Goal: Task Accomplishment & Management: Use online tool/utility

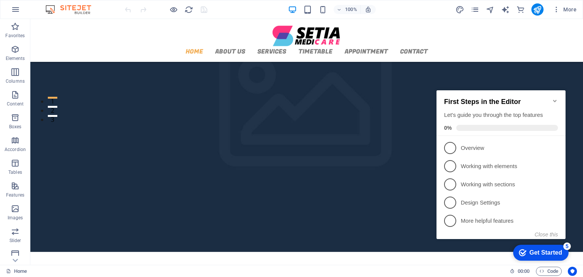
scroll to position [50, 0]
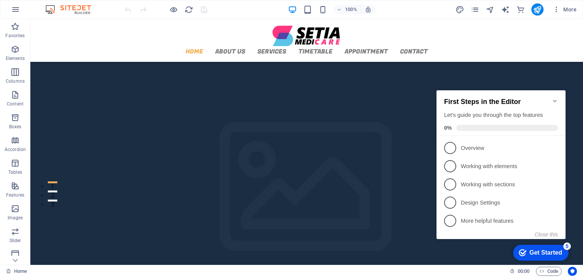
click at [555, 98] on icon "Minimize checklist" at bounding box center [554, 101] width 6 height 6
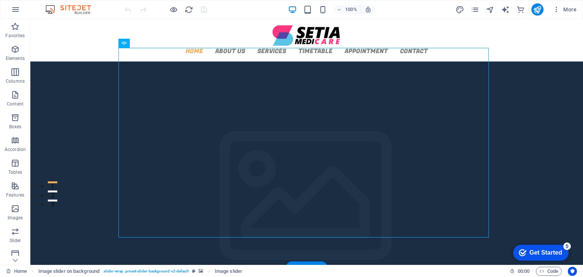
scroll to position [0, 0]
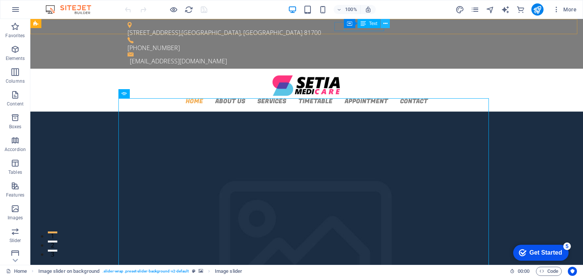
click at [382, 23] on button at bounding box center [384, 23] width 9 height 9
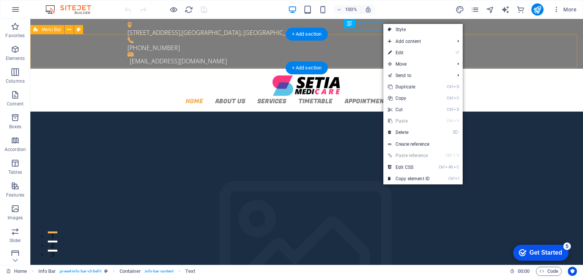
click at [367, 69] on div "Home About us Services Timetable Appointment Contact" at bounding box center [306, 90] width 552 height 43
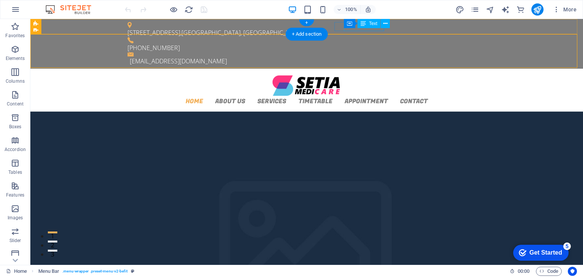
click at [381, 43] on div "[PHONE_NUMBER]" at bounding box center [303, 47] width 352 height 9
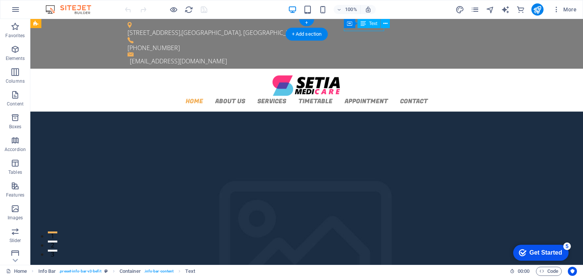
click at [381, 43] on div "[PHONE_NUMBER]" at bounding box center [303, 47] width 352 height 9
drag, startPoint x: 350, startPoint y: 11, endPoint x: 385, endPoint y: 31, distance: 39.9
click at [328, 30] on div "+ Add section" at bounding box center [307, 34] width 42 height 13
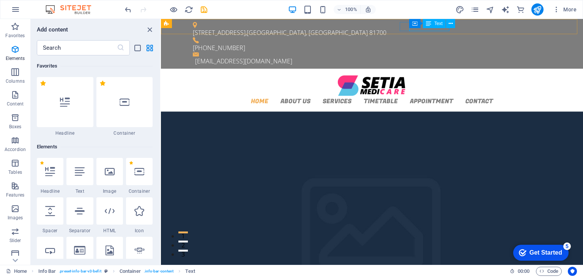
scroll to position [1327, 0]
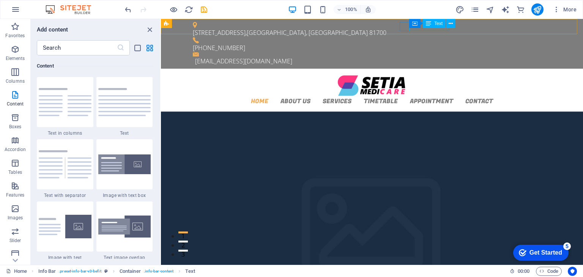
click at [438, 26] on div "Text" at bounding box center [434, 23] width 23 height 9
click at [447, 26] on button at bounding box center [450, 23] width 9 height 9
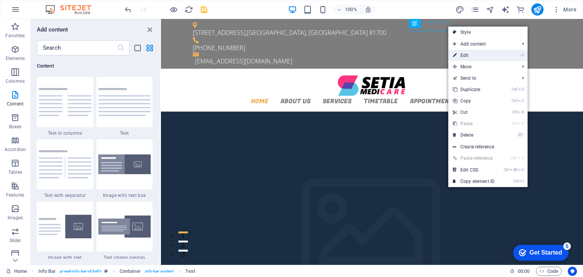
click at [465, 52] on link "⏎ Edit" at bounding box center [473, 55] width 51 height 11
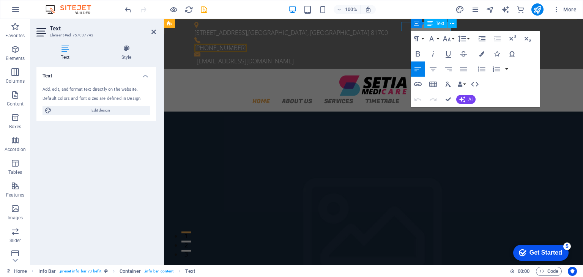
click at [423, 27] on div "Container Text" at bounding box center [435, 23] width 51 height 9
click at [247, 44] on span "[PHONE_NUMBER]" at bounding box center [220, 48] width 52 height 8
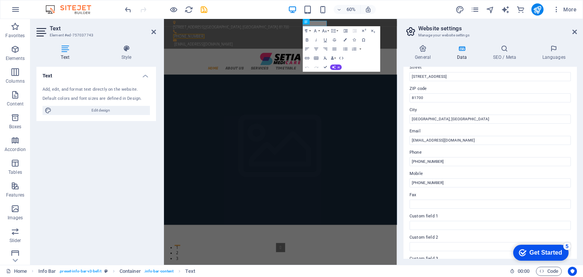
scroll to position [89, 0]
click at [329, 112] on figure at bounding box center [358, 237] width 388 height 250
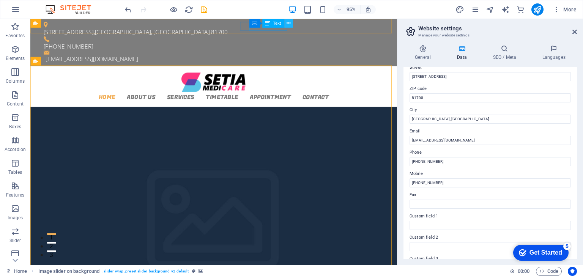
click at [288, 25] on icon at bounding box center [288, 23] width 4 height 8
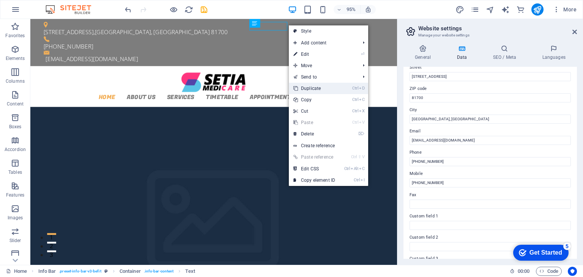
click at [330, 88] on link "Ctrl D Duplicate" at bounding box center [314, 88] width 51 height 11
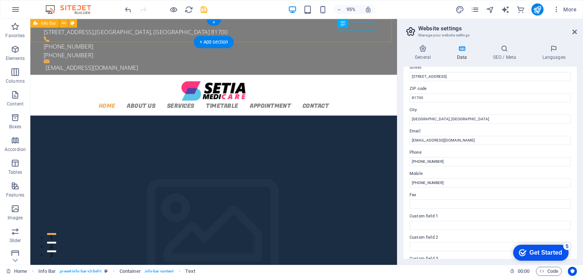
click at [379, 35] on div "[STREET_ADDRESS] [PHONE_NUMBER] [PHONE_NUMBER] [EMAIL_ADDRESS][DOMAIN_NAME]" at bounding box center [223, 48] width 386 height 59
click at [355, 52] on div "[PHONE_NUMBER]" at bounding box center [220, 56] width 352 height 9
click at [312, 37] on figure at bounding box center [220, 40] width 352 height 6
drag, startPoint x: 349, startPoint y: 46, endPoint x: 322, endPoint y: 27, distance: 32.9
click at [322, 36] on div "[STREET_ADDRESS] [PHONE_NUMBER] [PHONE_NUMBER] [EMAIL_ADDRESS][DOMAIN_NAME]" at bounding box center [223, 48] width 386 height 59
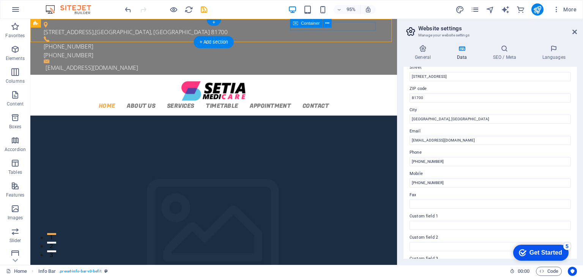
click at [306, 37] on div "[PHONE_NUMBER] [PHONE_NUMBER]" at bounding box center [220, 49] width 352 height 24
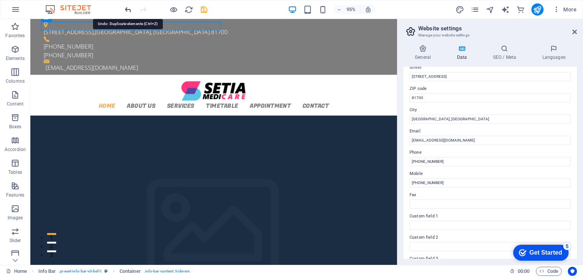
click at [0, 0] on icon "undo" at bounding box center [0, 0] width 0 height 0
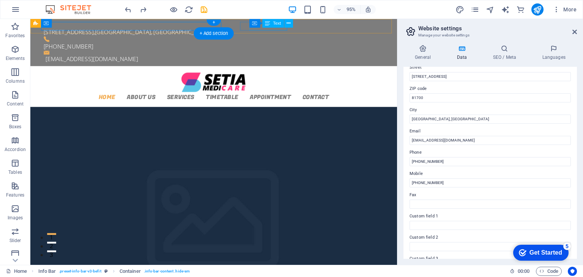
click at [272, 43] on div "[PHONE_NUMBER]" at bounding box center [220, 47] width 352 height 9
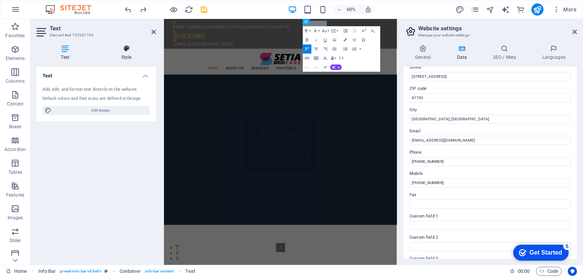
click at [124, 47] on icon at bounding box center [126, 49] width 59 height 8
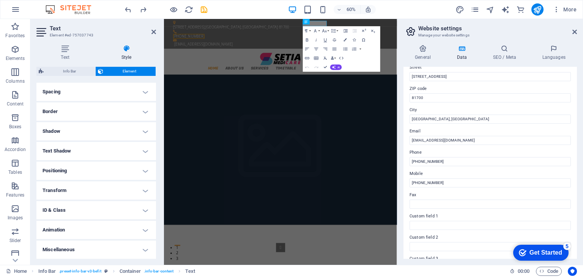
scroll to position [0, 0]
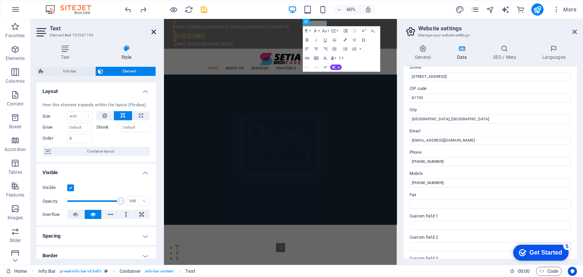
click at [153, 34] on icon at bounding box center [153, 32] width 5 height 6
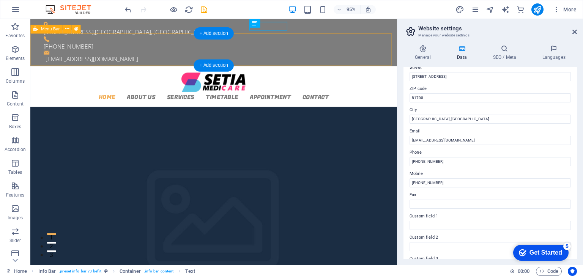
click at [160, 69] on div "Home About us Services Timetable Appointment Contact" at bounding box center [223, 90] width 386 height 43
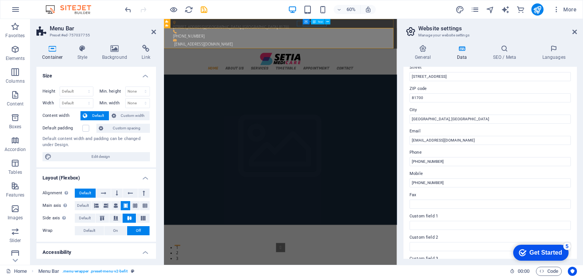
click at [412, 43] on div "[PHONE_NUMBER]" at bounding box center [355, 47] width 352 height 9
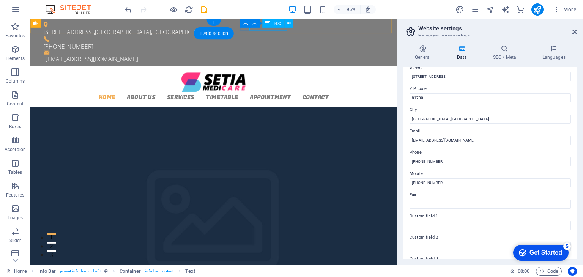
click at [276, 43] on div "[PHONE_NUMBER]" at bounding box center [220, 47] width 352 height 9
drag, startPoint x: 277, startPoint y: 30, endPoint x: 196, endPoint y: 37, distance: 80.3
click at [276, 43] on div "[PHONE_NUMBER]" at bounding box center [220, 47] width 352 height 9
click at [196, 69] on div "Home About us Services Timetable Appointment Contact" at bounding box center [223, 90] width 386 height 43
click at [296, 43] on div "[PHONE_NUMBER]" at bounding box center [220, 47] width 352 height 9
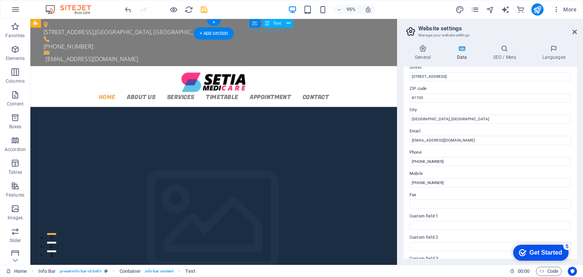
click at [295, 43] on div "[PHONE_NUMBER]" at bounding box center [220, 47] width 352 height 9
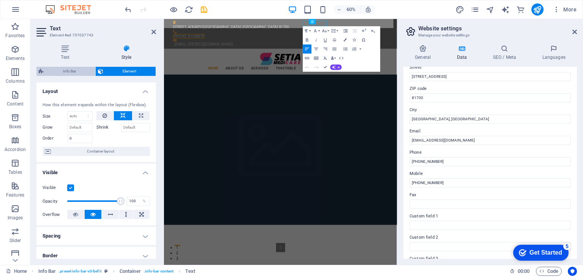
click at [84, 72] on span "Info Bar" at bounding box center [69, 71] width 47 height 9
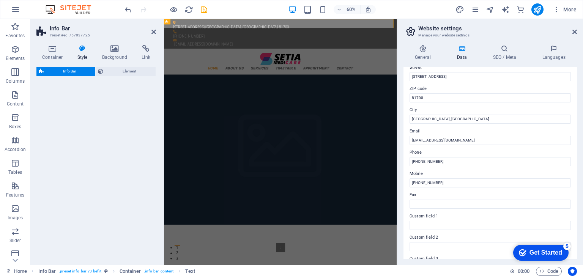
select select "rem"
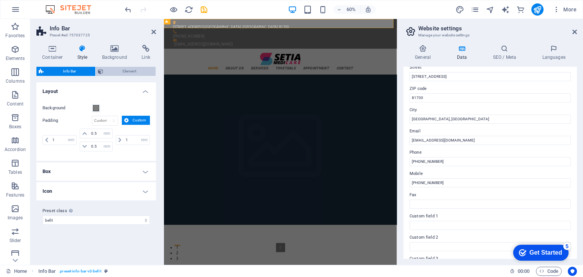
click at [114, 69] on span "Element" at bounding box center [129, 71] width 48 height 9
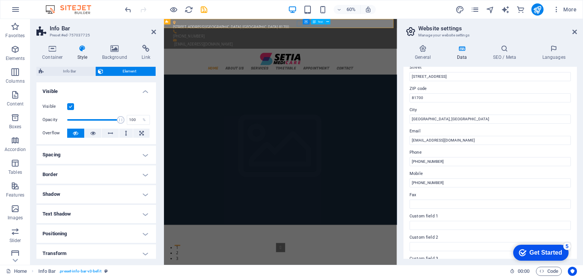
click at [322, 24] on div "Text" at bounding box center [318, 21] width 14 height 5
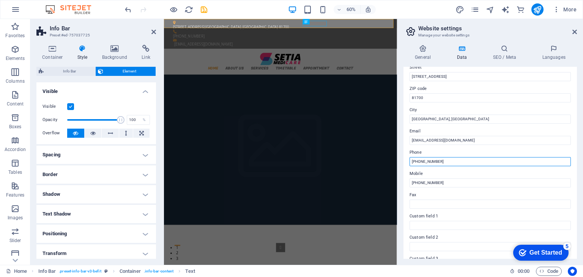
click at [452, 164] on input "[PHONE_NUMBER]" at bounding box center [489, 161] width 161 height 9
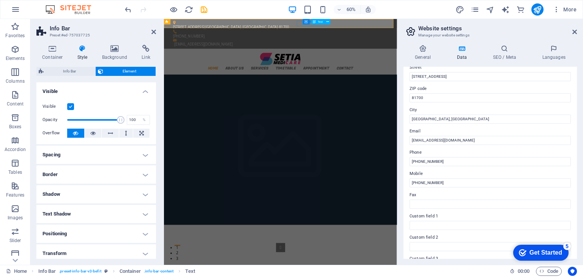
click at [423, 43] on div "[PHONE_NUMBER]" at bounding box center [355, 47] width 352 height 9
click at [430, 43] on div "[PHONE_NUMBER]" at bounding box center [355, 47] width 352 height 9
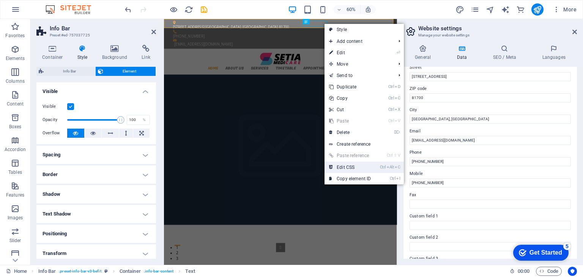
click at [364, 165] on link "Ctrl Alt C Edit CSS" at bounding box center [349, 167] width 51 height 11
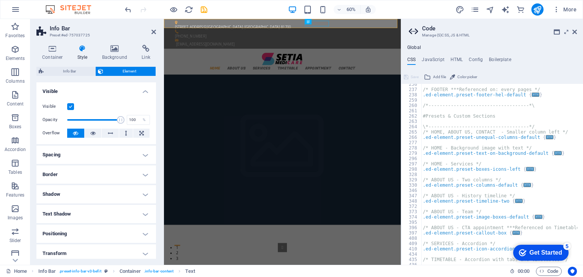
scroll to position [600, 0]
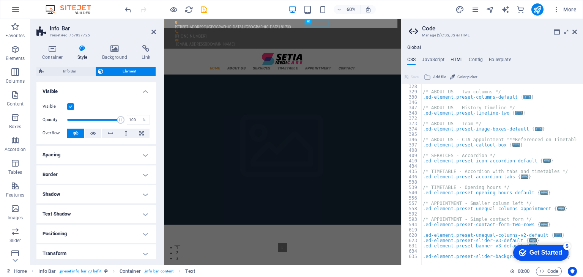
click at [456, 58] on h4 "HTML" at bounding box center [456, 61] width 13 height 8
type textarea "<a href="#main-content" class="wv-link-content button">Skip to main content</a>"
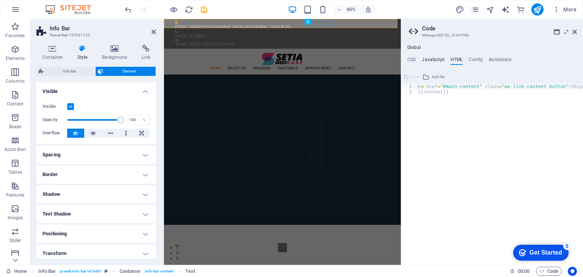
click at [429, 57] on h4 "JavaScript" at bounding box center [432, 61] width 22 height 8
type textarea "/* JS for preset "Content Slider" */"
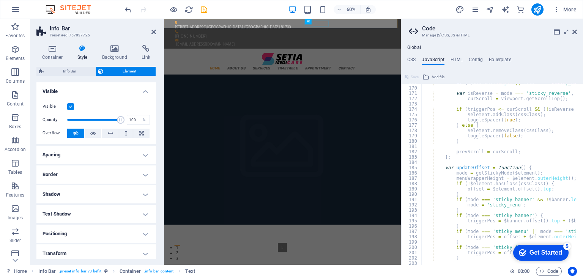
scroll to position [918, 0]
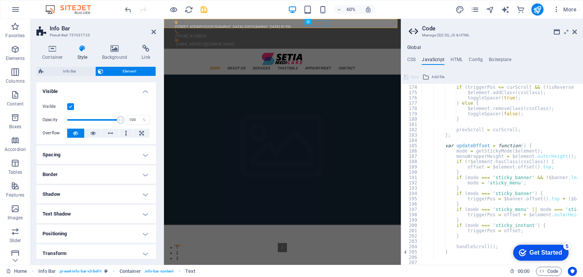
click at [416, 60] on ul "CSS JavaScript HTML Config Boilerplate" at bounding box center [492, 61] width 182 height 8
click at [411, 61] on h4 "CSS" at bounding box center [411, 61] width 8 height 8
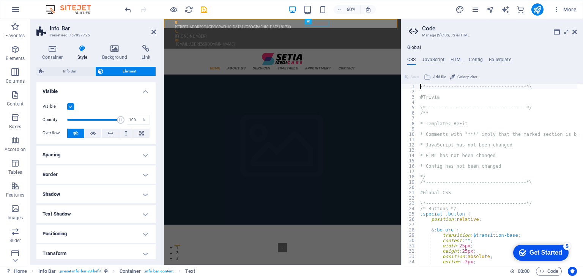
scroll to position [0, 0]
click at [573, 34] on icon at bounding box center [574, 32] width 5 height 6
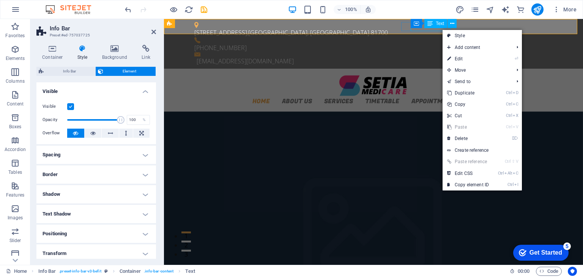
click at [441, 43] on div "[PHONE_NUMBER]" at bounding box center [370, 47] width 352 height 9
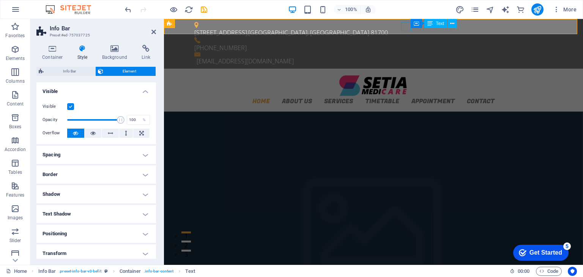
click at [441, 43] on div "[PHONE_NUMBER]" at bounding box center [370, 47] width 352 height 9
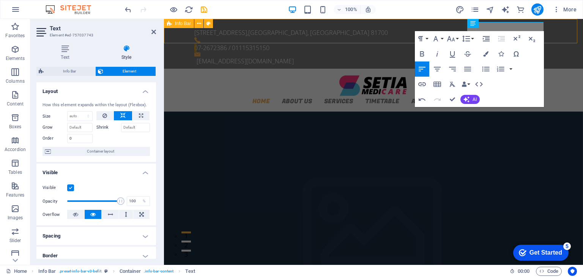
click at [438, 22] on div "[STREET_ADDRESS][GEOGRAPHIC_DATA] 07-2672386 / 01115315150 [EMAIL_ADDRESS][DOMA…" at bounding box center [373, 44] width 419 height 50
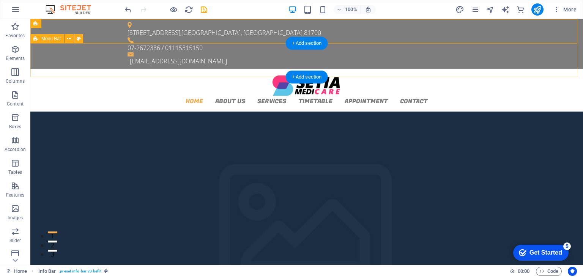
click at [507, 71] on div "Home About us Services Timetable Appointment Contact" at bounding box center [306, 90] width 552 height 43
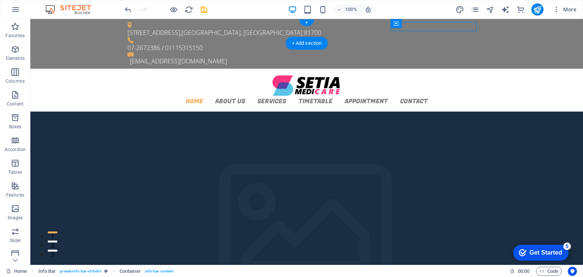
drag, startPoint x: 424, startPoint y: 47, endPoint x: 319, endPoint y: 26, distance: 107.8
click at [396, 37] on figure at bounding box center [303, 40] width 352 height 6
click at [396, 24] on icon at bounding box center [395, 23] width 5 height 9
drag, startPoint x: 396, startPoint y: 24, endPoint x: 231, endPoint y: 5, distance: 165.3
click at [396, 24] on icon at bounding box center [395, 23] width 5 height 9
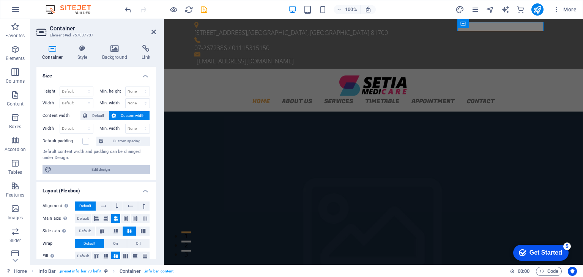
scroll to position [46, 0]
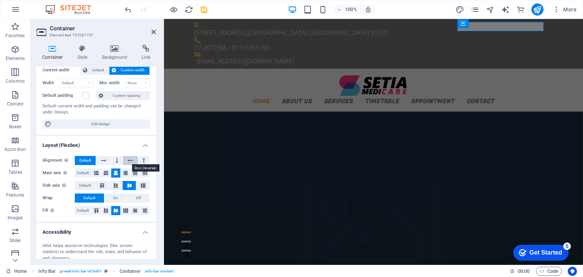
click at [129, 161] on icon at bounding box center [129, 160] width 5 height 9
click at [88, 157] on span "Default" at bounding box center [85, 160] width 12 height 9
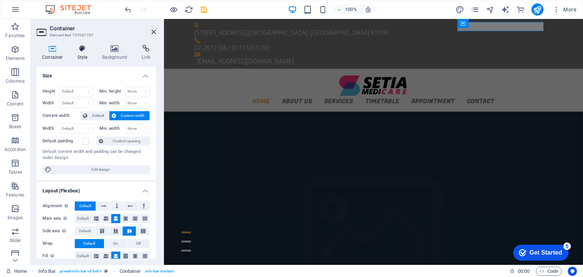
click at [88, 57] on h4 "Style" at bounding box center [84, 53] width 25 height 16
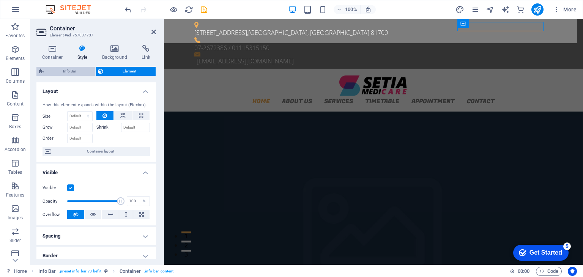
click at [70, 68] on span "Info Bar" at bounding box center [69, 71] width 47 height 9
select select "rem"
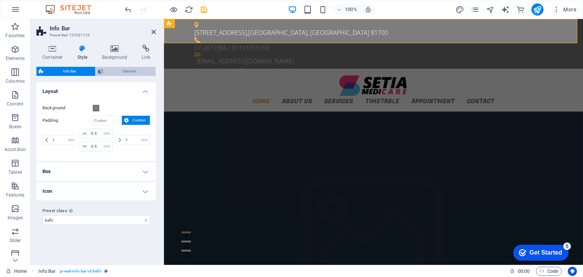
click at [116, 73] on span "Element" at bounding box center [129, 71] width 48 height 9
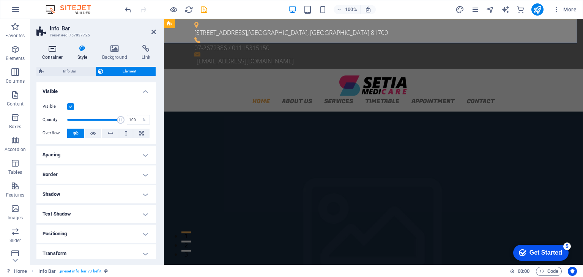
click at [57, 51] on icon at bounding box center [52, 49] width 32 height 8
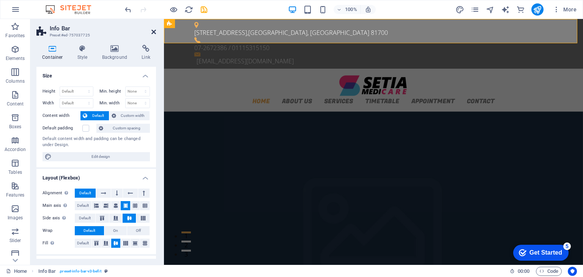
click at [153, 34] on icon at bounding box center [153, 32] width 5 height 6
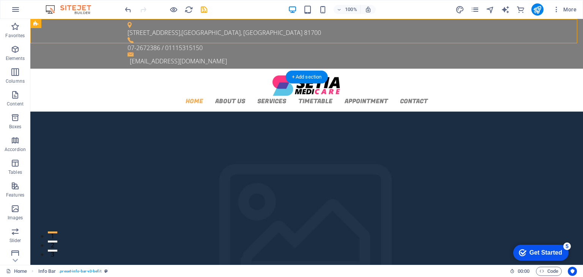
click at [554, 170] on figure at bounding box center [306, 237] width 552 height 250
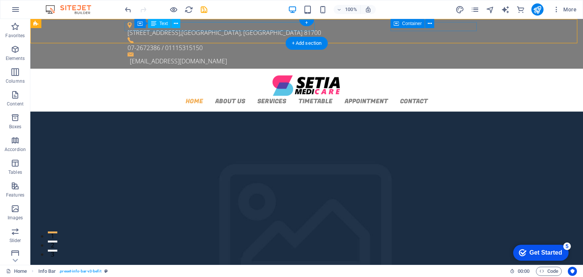
click at [277, 29] on div "[STREET_ADDRESS]" at bounding box center [303, 32] width 352 height 9
click at [276, 29] on div "[STREET_ADDRESS]" at bounding box center [303, 32] width 352 height 9
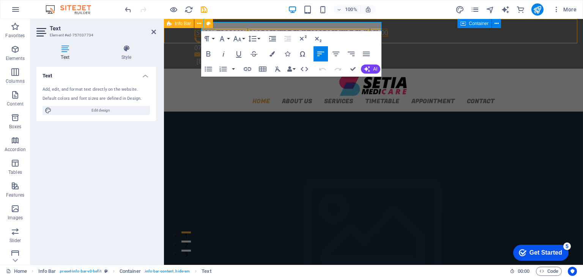
click at [448, 41] on div "[STREET_ADDRESS][GEOGRAPHIC_DATA] 07-2672386 / 01115315150 [EMAIL_ADDRESS][DOMA…" at bounding box center [373, 44] width 419 height 50
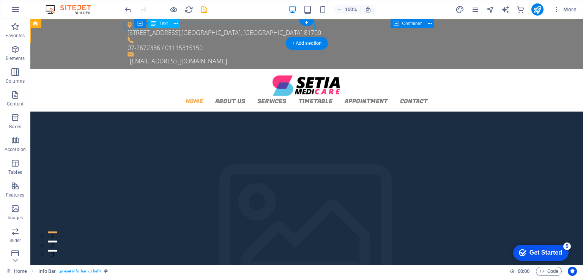
click at [278, 28] on div "[STREET_ADDRESS]" at bounding box center [303, 32] width 352 height 9
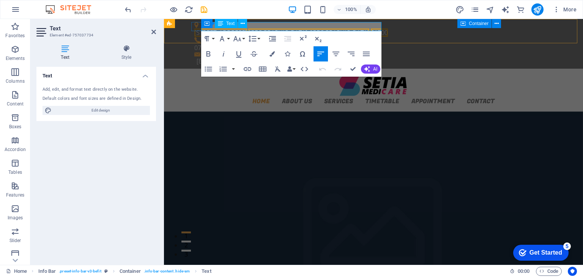
click at [247, 28] on span "[STREET_ADDRESS]" at bounding box center [220, 32] width 53 height 8
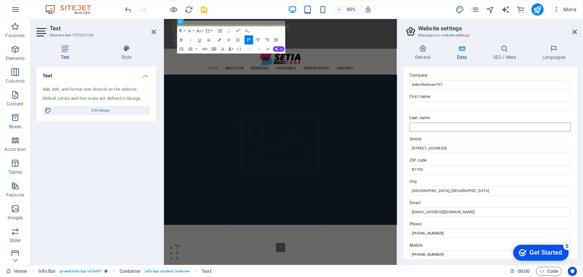
scroll to position [28, 0]
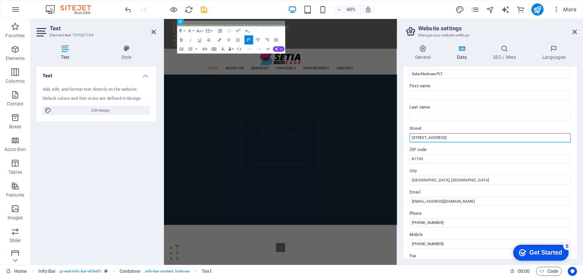
click at [489, 140] on input "[STREET_ADDRESS]" at bounding box center [489, 137] width 161 height 9
drag, startPoint x: 489, startPoint y: 138, endPoint x: 462, endPoint y: 139, distance: 27.3
click at [462, 139] on input "[STREET_ADDRESS]" at bounding box center [489, 137] width 161 height 9
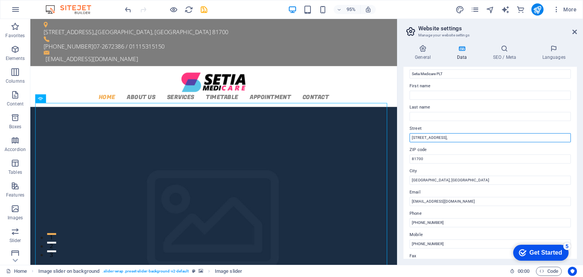
click at [471, 137] on input "[STREET_ADDRESS]" at bounding box center [489, 137] width 161 height 9
type input "[STREET_ADDRESS]"
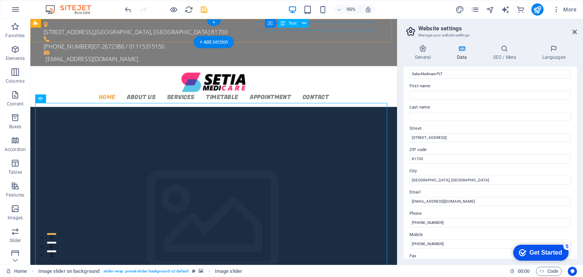
click at [353, 43] on div "+607-2872386 07-2672386 / 01115315150" at bounding box center [220, 47] width 352 height 9
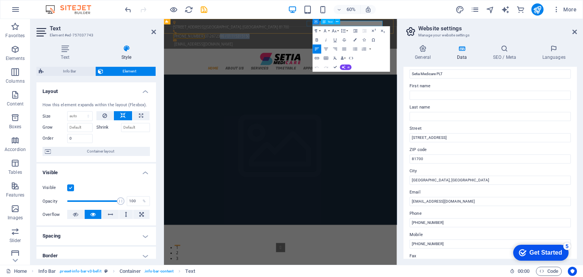
drag, startPoint x: 527, startPoint y: 26, endPoint x: 479, endPoint y: 25, distance: 48.6
click at [479, 43] on p "+607-2872386 07-2672386 / 01115315150" at bounding box center [355, 47] width 352 height 9
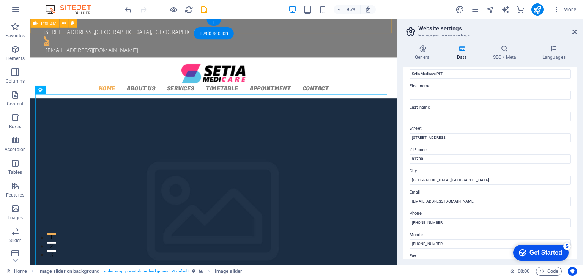
click at [292, 29] on div "[STREET_ADDRESS] [EMAIL_ADDRESS][DOMAIN_NAME]" at bounding box center [223, 39] width 386 height 41
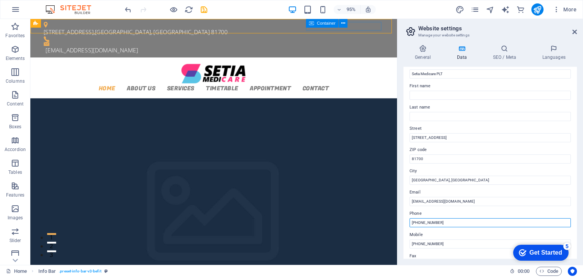
click at [446, 220] on input "[PHONE_NUMBER]" at bounding box center [489, 222] width 161 height 9
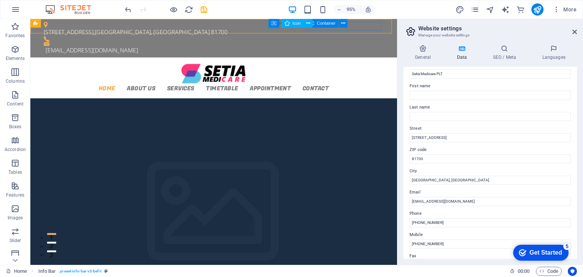
click at [275, 28] on div "Container Icon" at bounding box center [292, 23] width 49 height 9
drag, startPoint x: 306, startPoint y: 47, endPoint x: 289, endPoint y: 28, distance: 25.0
click at [289, 37] on figure at bounding box center [220, 40] width 352 height 6
select select "xMidYMid"
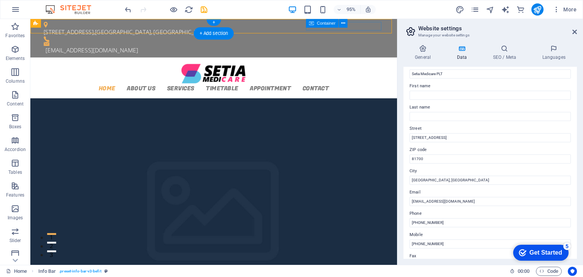
select select "px"
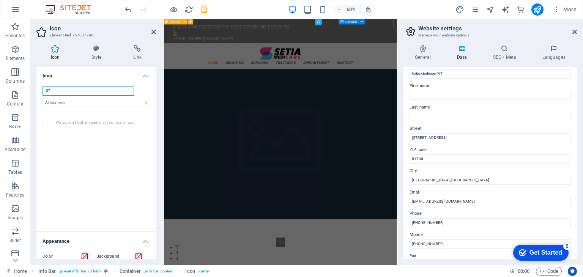
type input "0"
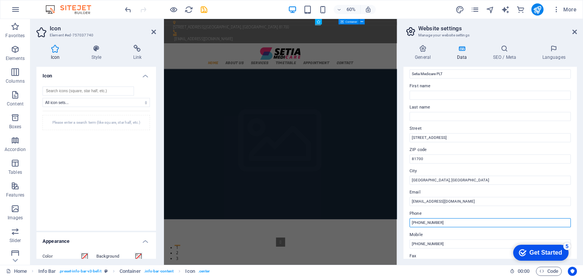
click at [447, 220] on input "[PHONE_NUMBER]" at bounding box center [489, 222] width 161 height 9
drag, startPoint x: 447, startPoint y: 220, endPoint x: 410, endPoint y: 222, distance: 37.2
click at [410, 222] on input "[PHONE_NUMBER]" at bounding box center [489, 222] width 161 height 9
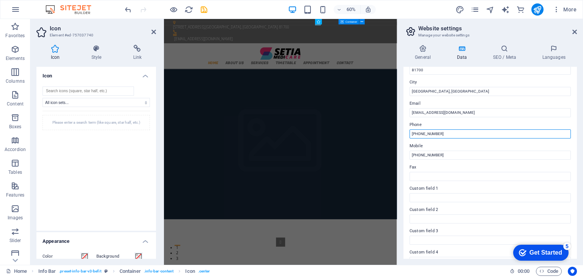
scroll to position [117, 0]
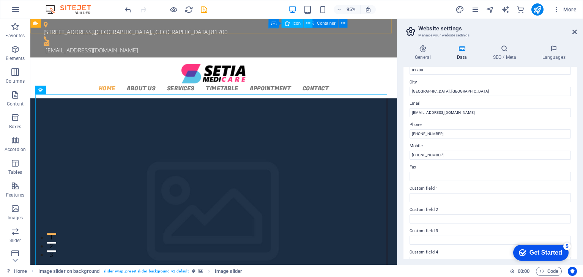
click at [272, 28] on div "Container Icon" at bounding box center [292, 23] width 49 height 9
click at [0, 0] on icon "undo" at bounding box center [0, 0] width 0 height 0
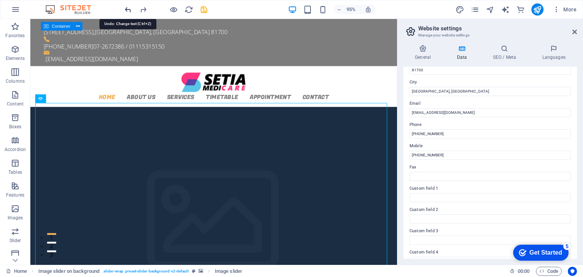
click at [0, 0] on icon "undo" at bounding box center [0, 0] width 0 height 0
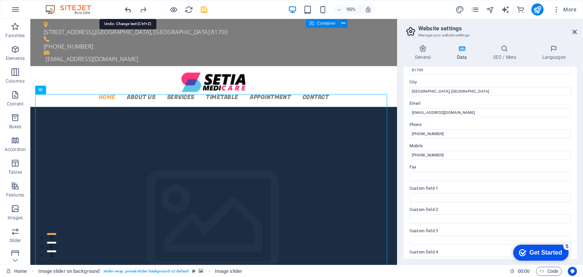
click at [0, 0] on icon "undo" at bounding box center [0, 0] width 0 height 0
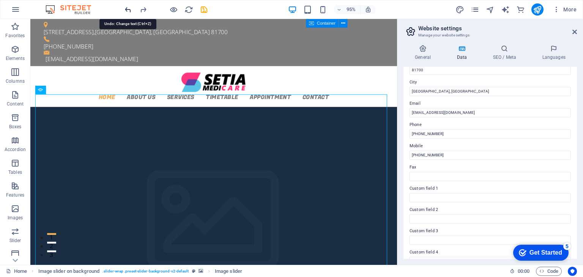
click at [285, 112] on figure at bounding box center [223, 237] width 386 height 250
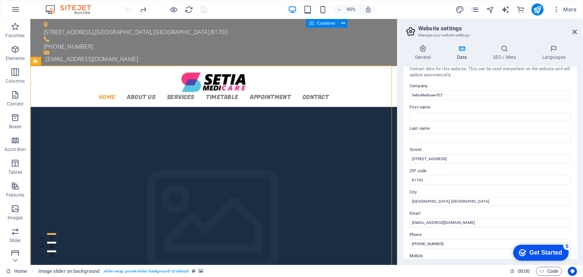
scroll to position [0, 0]
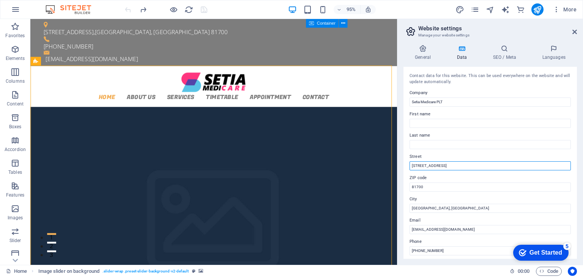
click at [493, 167] on input "[STREET_ADDRESS]" at bounding box center [489, 165] width 161 height 9
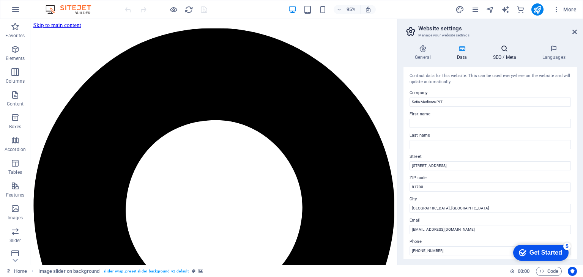
click at [505, 54] on h4 "SEO / Meta" at bounding box center [505, 53] width 49 height 16
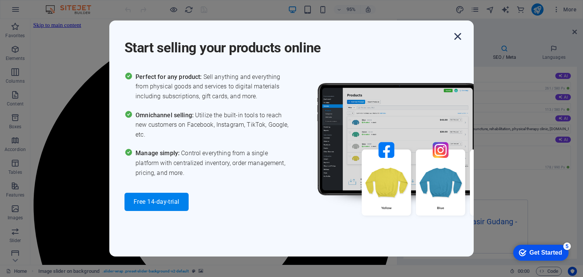
click at [457, 38] on icon "button" at bounding box center [458, 37] width 14 height 14
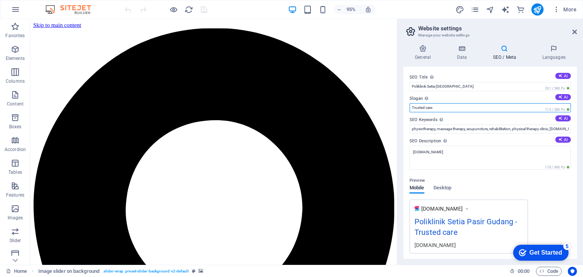
drag, startPoint x: 434, startPoint y: 107, endPoint x: 410, endPoint y: 110, distance: 24.0
click at [410, 110] on input "Trusted care" at bounding box center [489, 107] width 161 height 9
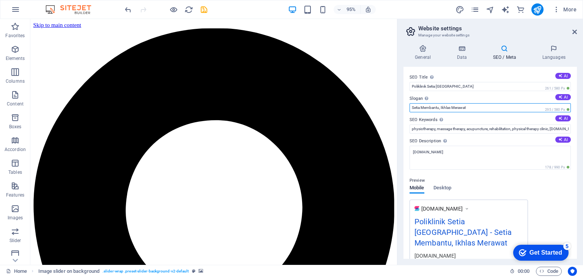
click at [443, 108] on input "Setia Membantu, Ikhlas Merawat" at bounding box center [489, 107] width 161 height 9
type input "Setia Membantu, Ikhlas Merawat"
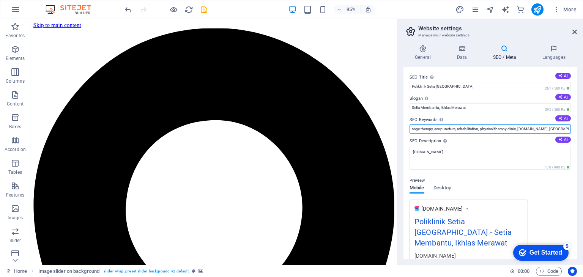
scroll to position [0, 63]
drag, startPoint x: 437, startPoint y: 130, endPoint x: 582, endPoint y: 125, distance: 145.0
click at [582, 125] on div "General Data SEO / Meta Languages Website name [DOMAIN_NAME] Logo Drag files he…" at bounding box center [489, 152] width 185 height 226
type input "p"
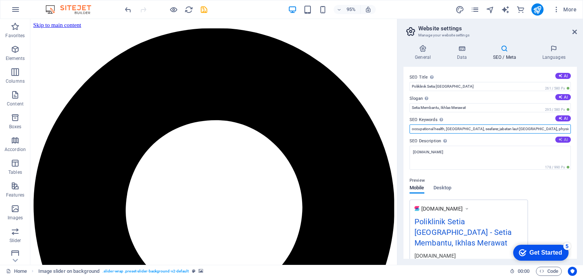
type input "occupational health, [GEOGRAPHIC_DATA], seafarer, jabatan laut [GEOGRAPHIC_DATA…"
click at [558, 140] on icon at bounding box center [560, 139] width 4 height 4
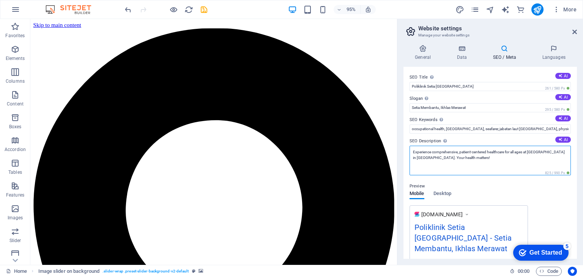
click at [495, 157] on textarea "Experience comprehensive, patient-centered healthcare for all ages at [GEOGRAPH…" at bounding box center [489, 161] width 161 height 30
type textarea "Experience comprehensive, patient-centered healthcare for all ages at [GEOGRAPH…"
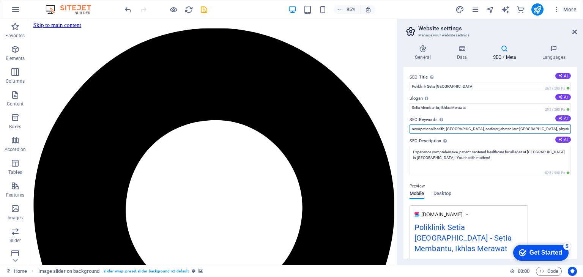
click at [558, 130] on input "occupational health, [GEOGRAPHIC_DATA], seafarer, jabatan laut [GEOGRAPHIC_DATA…" at bounding box center [489, 128] width 161 height 9
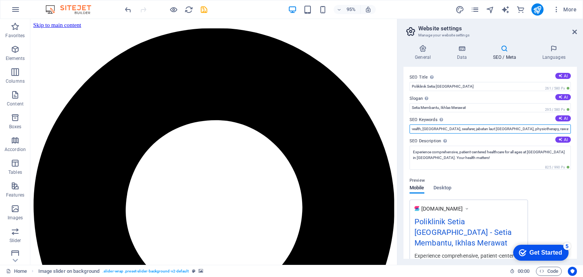
scroll to position [0, 25]
type input "occupational health, [GEOGRAPHIC_DATA], seafarer, jabatan laut [GEOGRAPHIC_DATA…"
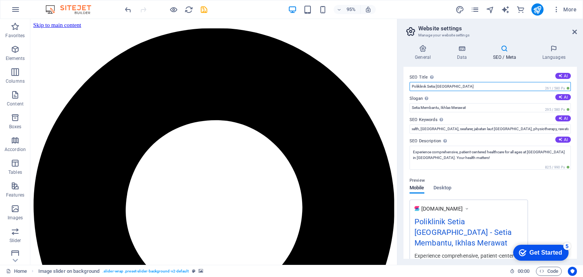
click at [470, 86] on input "Poliklinik Setia [GEOGRAPHIC_DATA]" at bounding box center [489, 86] width 161 height 9
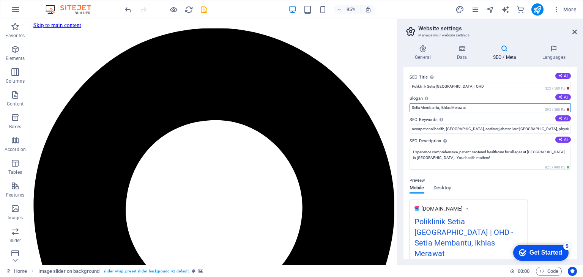
click at [507, 106] on input "Setia Membantu, Ikhlas Merawat" at bounding box center [489, 107] width 161 height 9
click at [566, 109] on span "295 / 580 Px" at bounding box center [556, 109] width 27 height 5
click at [566, 87] on span "322 / 580 Px" at bounding box center [556, 88] width 27 height 5
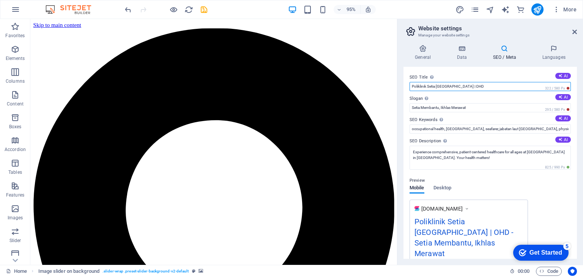
click at [485, 88] on input "Poliklinik Setia [GEOGRAPHIC_DATA] | OHD" at bounding box center [489, 86] width 161 height 9
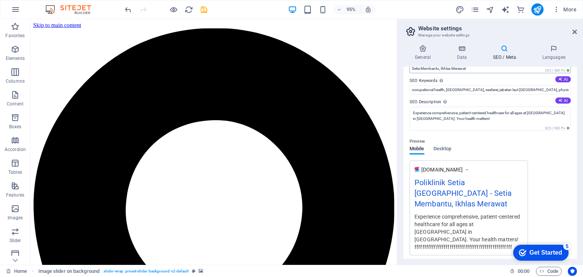
scroll to position [36, 0]
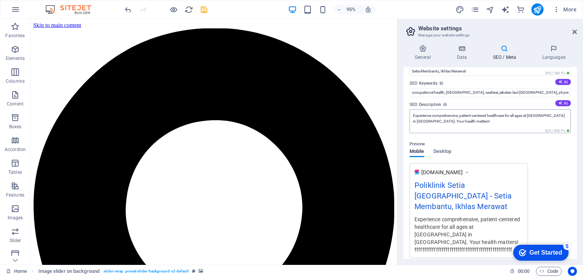
type input "Poliklinik Setia [GEOGRAPHIC_DATA]"
click at [490, 124] on textarea "Experience comprehensive, patient-centered healthcare for all ages at [GEOGRAPH…" at bounding box center [489, 121] width 161 height 24
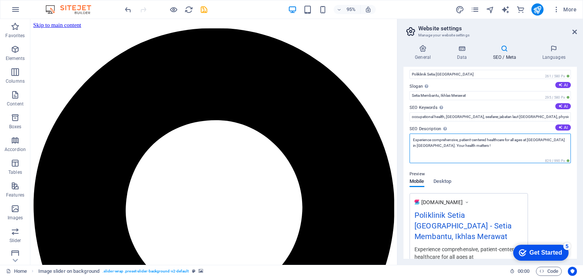
scroll to position [0, 0]
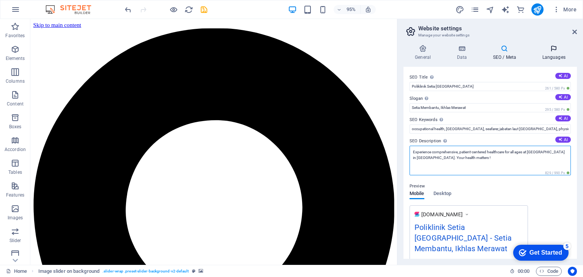
type textarea "Experience comprehensive, patient-centered healthcare for all ages at [GEOGRAPH…"
click at [549, 48] on icon at bounding box center [553, 49] width 46 height 8
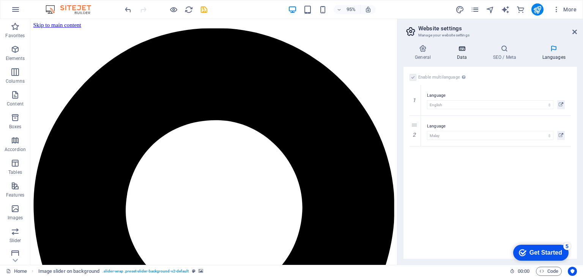
click at [473, 49] on icon at bounding box center [461, 49] width 33 height 8
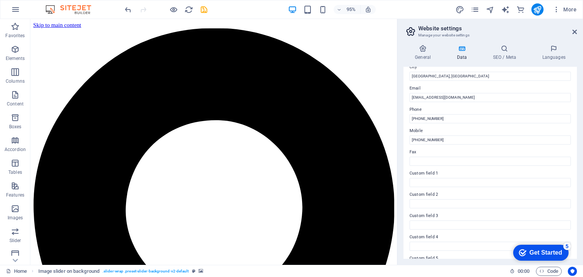
scroll to position [172, 0]
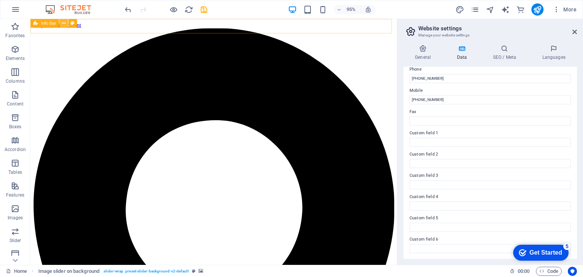
click at [63, 25] on icon at bounding box center [63, 23] width 4 height 8
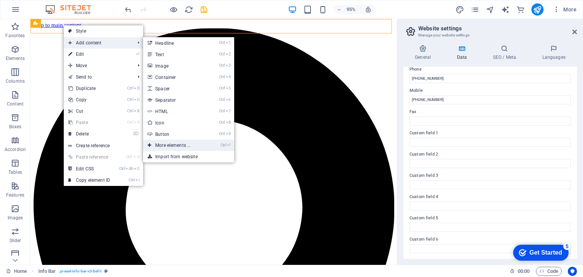
click at [177, 145] on link "Ctrl ⏎ More elements ..." at bounding box center [174, 145] width 63 height 11
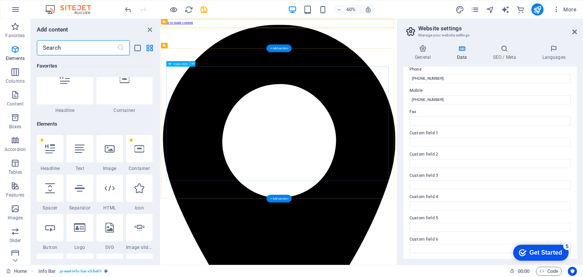
scroll to position [80, 0]
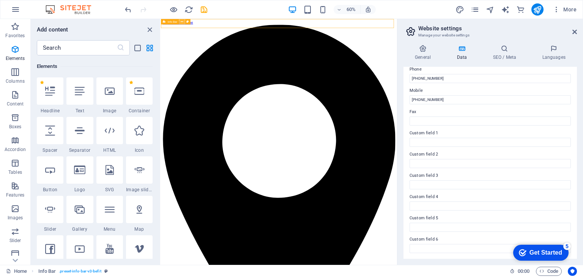
click at [181, 22] on icon at bounding box center [182, 21] width 3 height 5
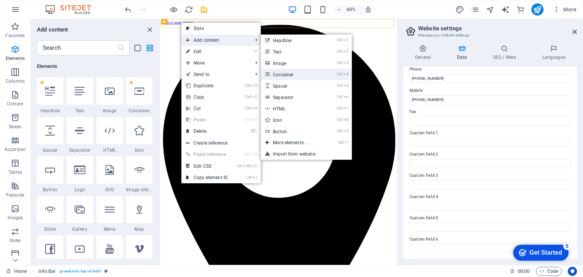
click at [292, 78] on link "Ctrl 4 Container" at bounding box center [292, 74] width 63 height 11
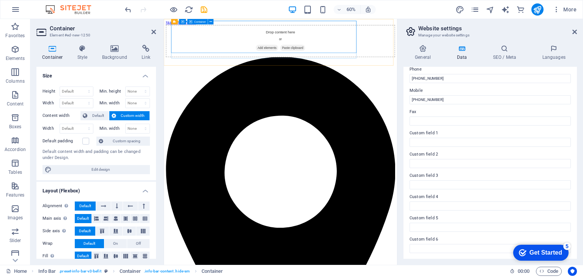
click at [317, 62] on span "Add elements" at bounding box center [336, 67] width 38 height 11
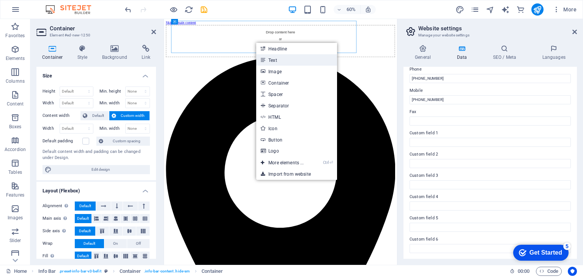
click at [265, 58] on link "Text" at bounding box center [296, 59] width 80 height 11
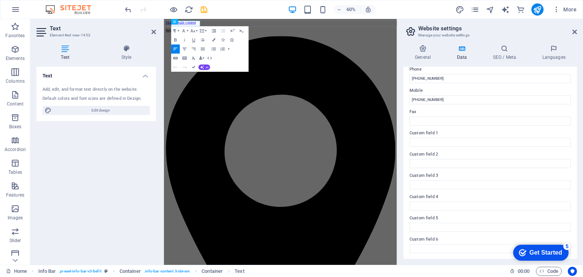
click at [178, 58] on icon "button" at bounding box center [175, 57] width 5 height 5
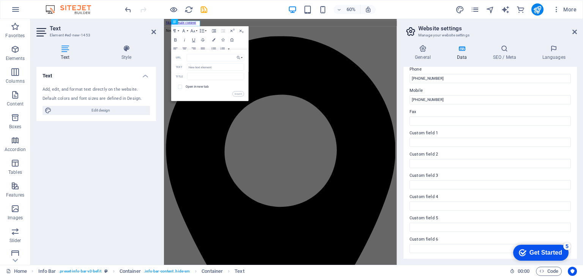
click at [242, 46] on div "Paragraph Format Normal Heading 1 Heading 2 Heading 3 Heading 4 Heading 5 Headi…" at bounding box center [209, 49] width 77 height 46
click at [244, 46] on div "Paragraph Format Normal Heading 1 Heading 2 Heading 3 Heading 4 Heading 5 Headi…" at bounding box center [209, 49] width 77 height 46
click at [237, 53] on div "Back Choose Link Home (en) About us (en) Services (en) Timetable (en) Appointme…" at bounding box center [209, 75] width 77 height 52
click at [240, 43] on div "Paragraph Format Normal Heading 1 Heading 2 Heading 3 Heading 4 Heading 5 Headi…" at bounding box center [209, 49] width 77 height 46
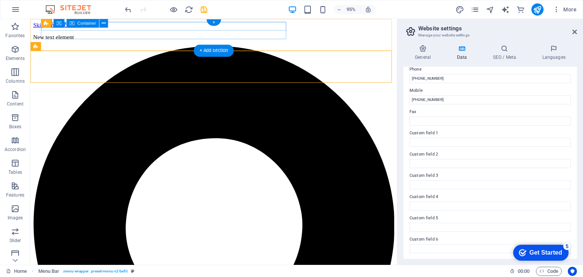
click at [137, 35] on div "New text element" at bounding box center [223, 38] width 380 height 7
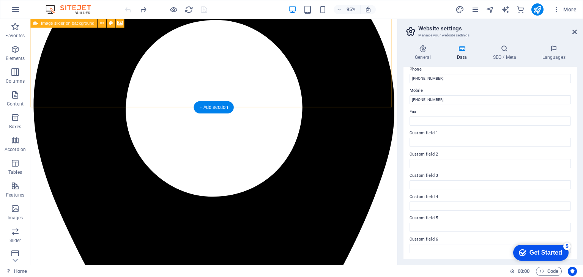
scroll to position [0, 0]
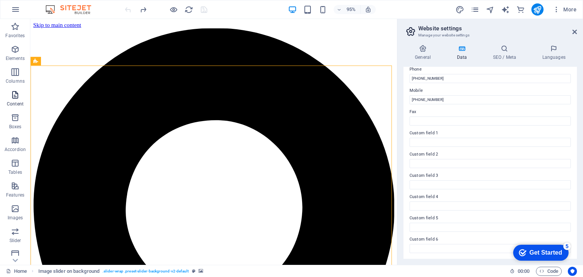
click at [17, 99] on icon "button" at bounding box center [15, 94] width 9 height 9
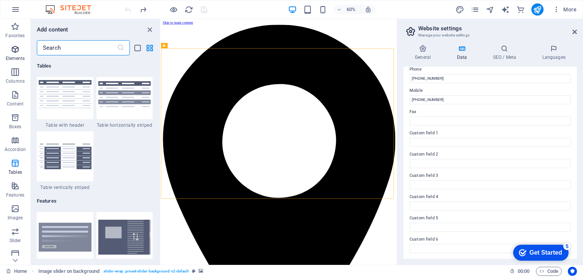
click at [12, 46] on icon "button" at bounding box center [15, 49] width 9 height 9
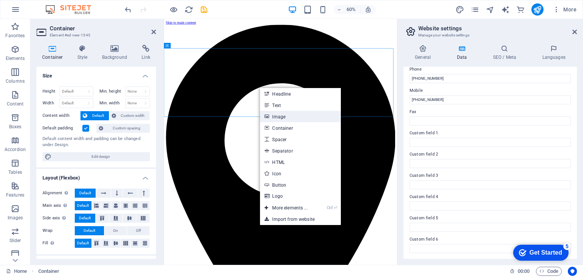
drag, startPoint x: 193, startPoint y: 167, endPoint x: 280, endPoint y: 120, distance: 98.9
click at [280, 120] on link "Image" at bounding box center [300, 116] width 80 height 11
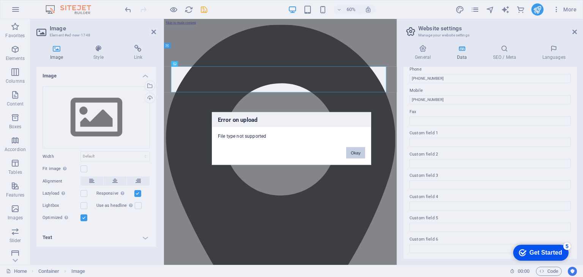
click at [352, 152] on button "Okay" at bounding box center [355, 152] width 19 height 11
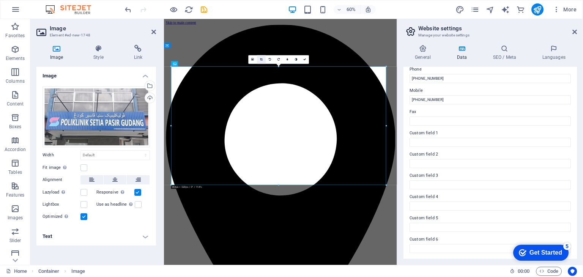
click at [262, 61] on link at bounding box center [261, 59] width 9 height 9
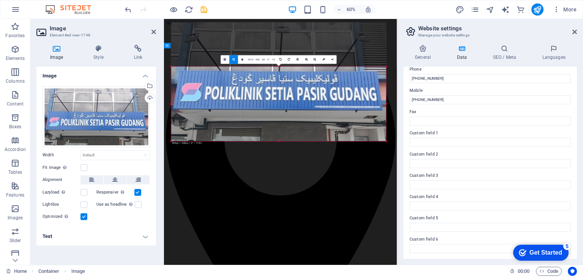
drag, startPoint x: 279, startPoint y: 66, endPoint x: 284, endPoint y: 140, distance: 73.4
click at [284, 140] on div "180 170 160 150 140 130 120 110 100 90 80 70 60 50 40 30 20 10 0 -10 -20 -30 -4…" at bounding box center [278, 103] width 215 height 75
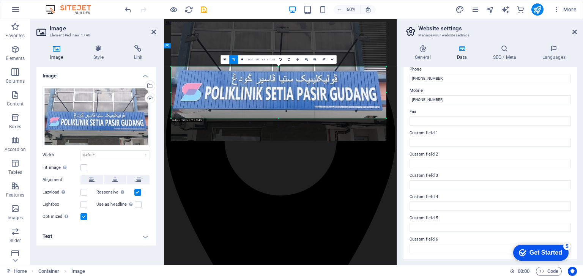
drag, startPoint x: 280, startPoint y: 140, endPoint x: 276, endPoint y: 102, distance: 38.2
click at [276, 102] on div "180 170 160 150 140 130 120 110 100 90 80 70 60 50 40 30 20 10 0 -10 -20 -30 -4…" at bounding box center [278, 92] width 215 height 52
click at [233, 59] on icon at bounding box center [234, 59] width 3 height 3
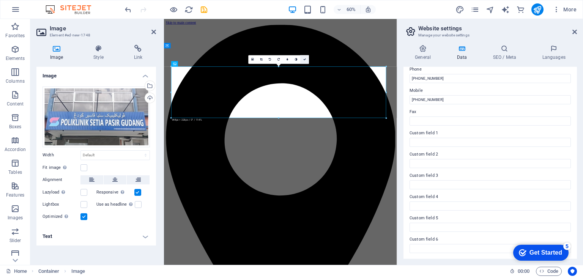
click at [303, 60] on icon at bounding box center [304, 59] width 3 height 3
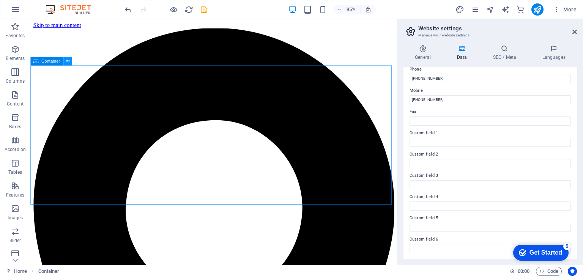
click at [66, 61] on icon at bounding box center [68, 61] width 4 height 8
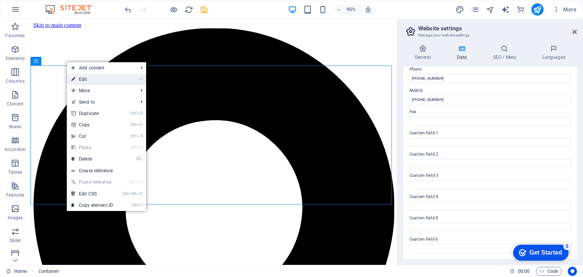
click at [94, 77] on link "⏎ Edit" at bounding box center [92, 79] width 51 height 11
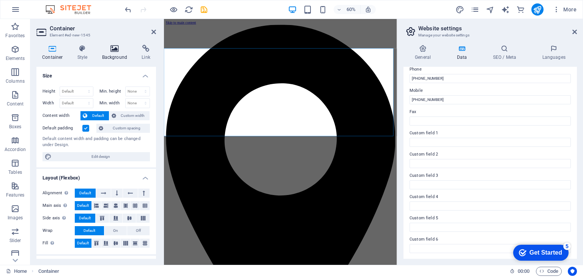
click at [108, 55] on h4 "Background" at bounding box center [116, 53] width 40 height 16
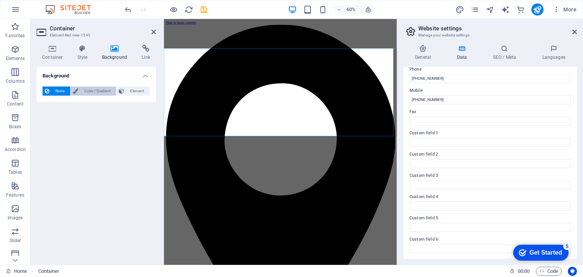
click at [100, 89] on span "Color / Gradient" at bounding box center [96, 90] width 33 height 9
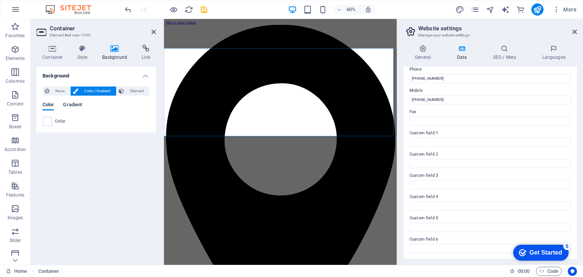
click at [76, 104] on span "Gradient" at bounding box center [72, 105] width 19 height 11
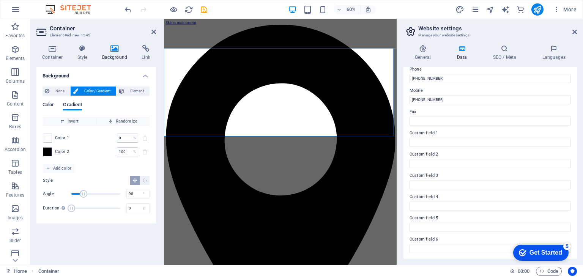
click at [51, 105] on span "Color" at bounding box center [47, 105] width 11 height 11
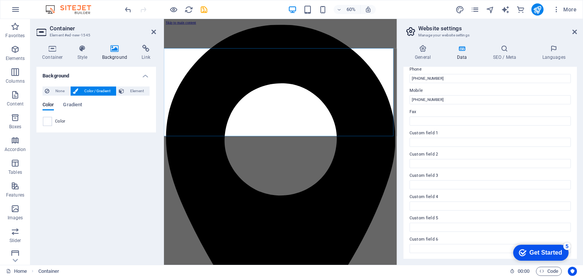
click at [58, 121] on span "Color" at bounding box center [60, 121] width 11 height 6
click at [45, 125] on span at bounding box center [47, 121] width 8 height 8
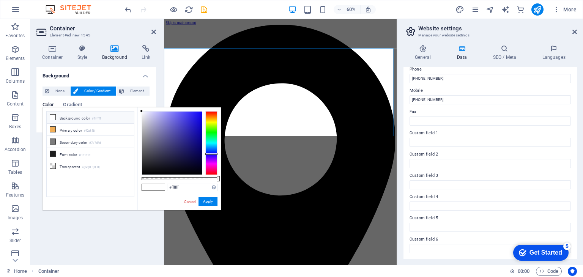
click at [210, 154] on div at bounding box center [211, 143] width 12 height 64
drag, startPoint x: 189, startPoint y: 137, endPoint x: 203, endPoint y: 150, distance: 20.1
click at [203, 150] on div at bounding box center [179, 143] width 76 height 64
type input "#06015c"
click at [201, 151] on div at bounding box center [172, 143] width 60 height 63
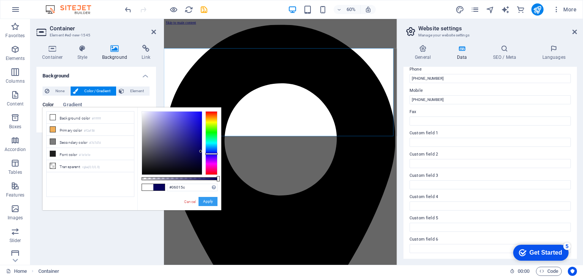
click at [202, 205] on button "Apply" at bounding box center [207, 201] width 19 height 9
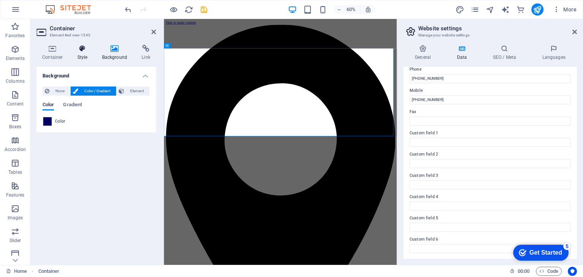
click at [82, 49] on icon at bounding box center [83, 49] width 22 height 8
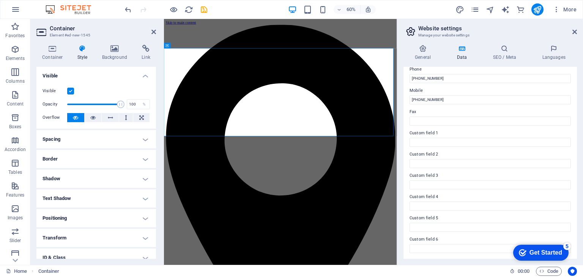
click at [70, 88] on label at bounding box center [70, 91] width 7 height 7
click at [0, 0] on input "Visible" at bounding box center [0, 0] width 0 height 0
click at [70, 88] on label at bounding box center [70, 91] width 7 height 7
click at [0, 0] on input "Visible" at bounding box center [0, 0] width 0 height 0
drag, startPoint x: 121, startPoint y: 105, endPoint x: 78, endPoint y: 107, distance: 43.3
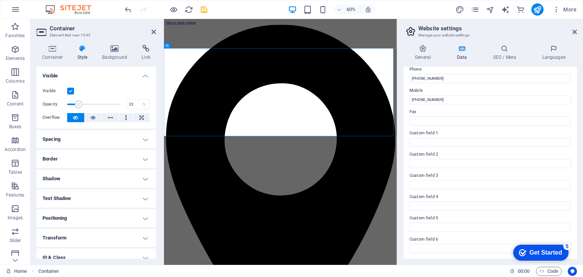
click at [78, 107] on span at bounding box center [79, 105] width 8 height 8
drag, startPoint x: 77, startPoint y: 107, endPoint x: 104, endPoint y: 104, distance: 26.7
click at [99, 104] on span at bounding box center [96, 105] width 8 height 8
type input "100"
drag, startPoint x: 104, startPoint y: 103, endPoint x: 134, endPoint y: 100, distance: 29.7
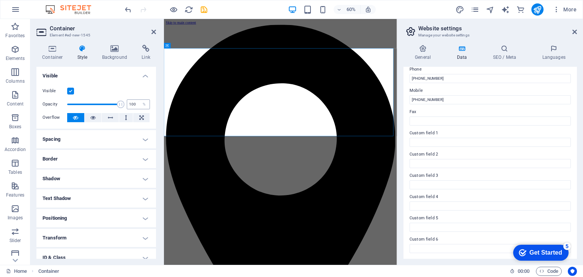
click at [134, 100] on div "Opacity 100 %" at bounding box center [95, 104] width 107 height 11
click at [87, 119] on button at bounding box center [93, 117] width 17 height 9
click at [79, 119] on button at bounding box center [75, 117] width 17 height 9
click at [105, 120] on button at bounding box center [110, 117] width 17 height 9
click at [126, 116] on button at bounding box center [126, 117] width 14 height 9
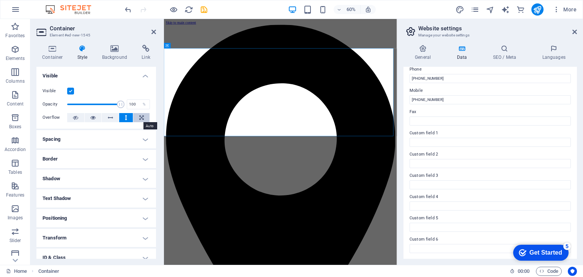
click at [136, 117] on button at bounding box center [141, 117] width 16 height 9
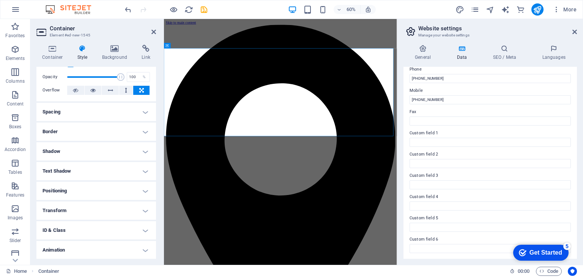
scroll to position [33, 0]
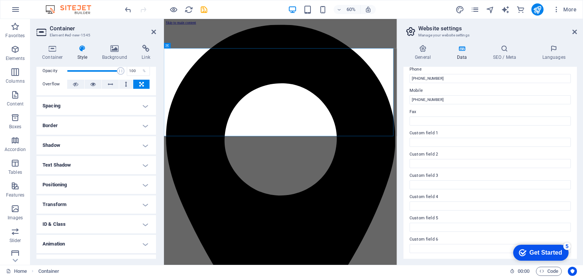
click at [102, 129] on h4 "Border" at bounding box center [95, 125] width 119 height 18
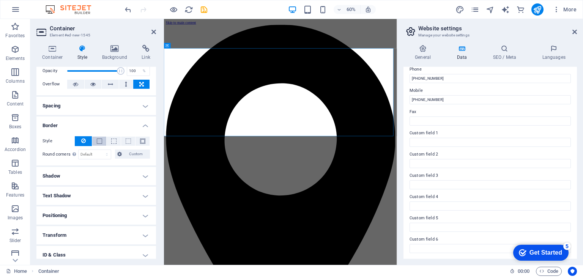
click at [101, 145] on button at bounding box center [99, 141] width 14 height 9
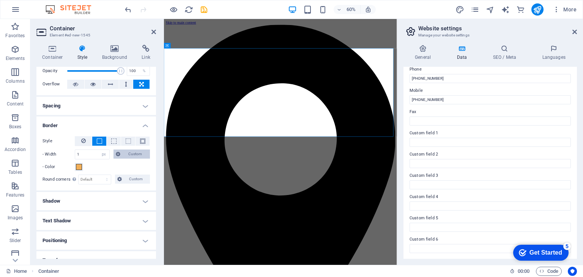
click at [119, 157] on icon at bounding box center [118, 153] width 5 height 9
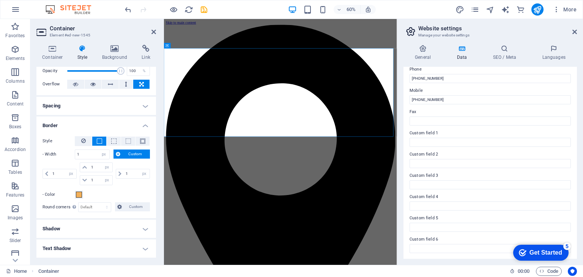
click at [118, 157] on icon at bounding box center [118, 153] width 5 height 9
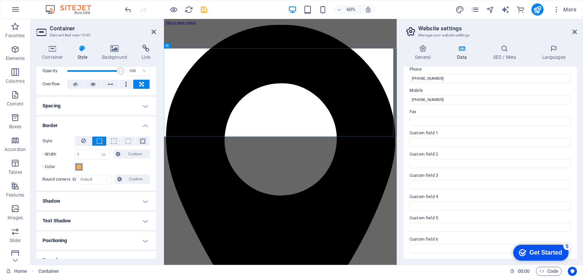
click at [78, 168] on span at bounding box center [79, 167] width 6 height 6
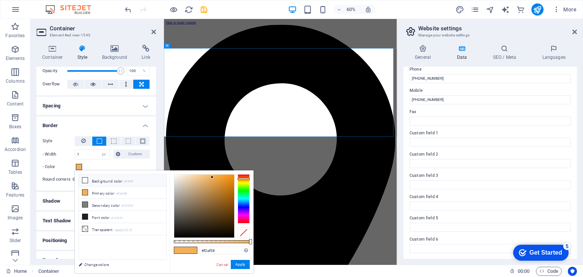
click at [94, 178] on li "Background color #ffffff" at bounding box center [122, 180] width 87 height 12
type input "#ffffff"
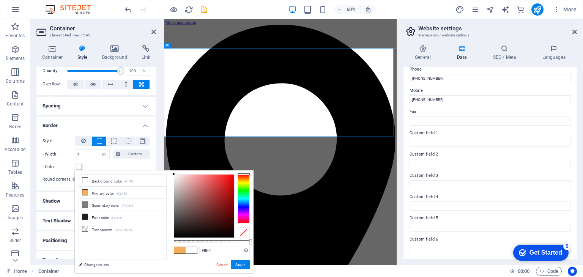
click at [65, 163] on label "- Color" at bounding box center [58, 166] width 32 height 9
click at [75, 163] on button "- Color" at bounding box center [79, 167] width 8 height 8
click at [72, 173] on div "Style - Width 1 auto px rem % vh vw Custom Custom 1 auto px rem % vh vw 1 auto …" at bounding box center [95, 160] width 119 height 60
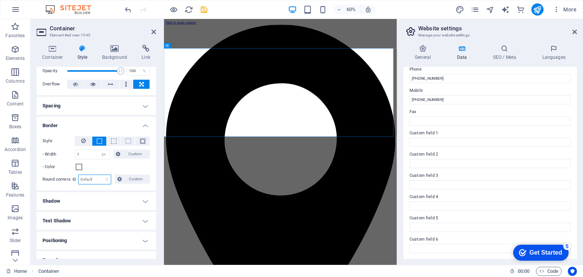
click at [99, 179] on select "Default px rem % vh vw Custom" at bounding box center [95, 179] width 32 height 9
select select "px"
click at [99, 175] on select "Default px rem % vh vw Custom" at bounding box center [95, 179] width 32 height 9
type input "20"
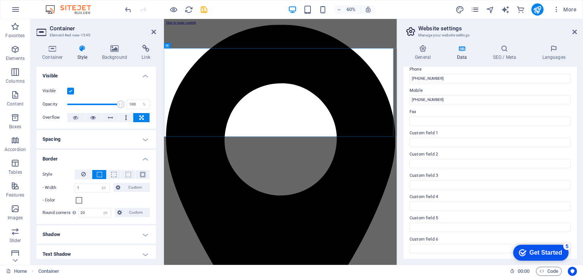
click at [137, 143] on h4 "Spacing" at bounding box center [95, 139] width 119 height 18
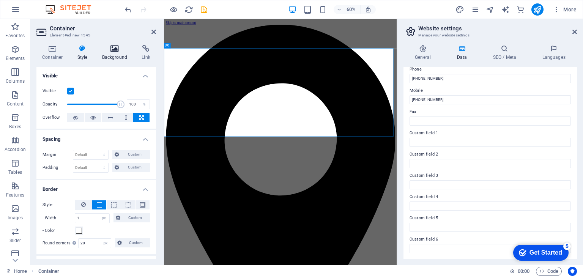
click at [112, 53] on h4 "Background" at bounding box center [116, 53] width 40 height 16
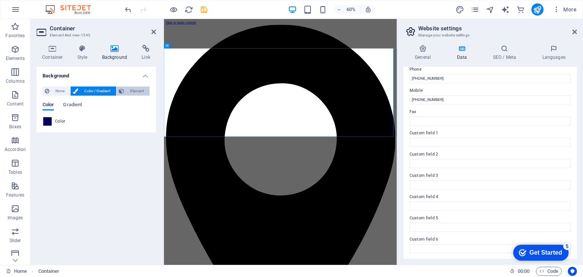
click at [123, 91] on icon at bounding box center [121, 90] width 5 height 9
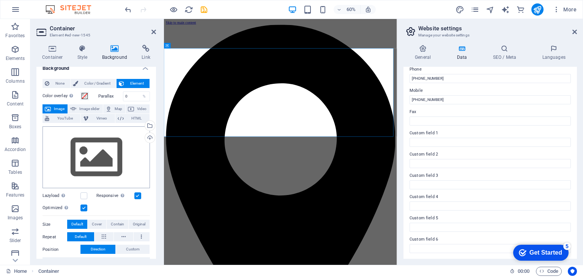
scroll to position [7, 0]
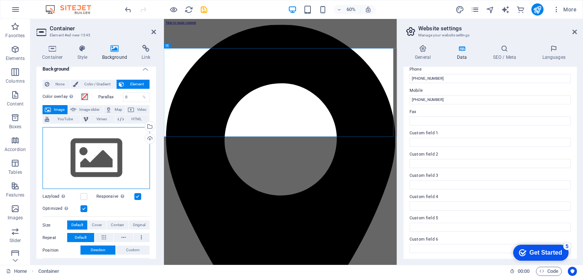
click at [113, 145] on div "Drag files here, click to choose files or select files from Files or our free s…" at bounding box center [95, 158] width 107 height 62
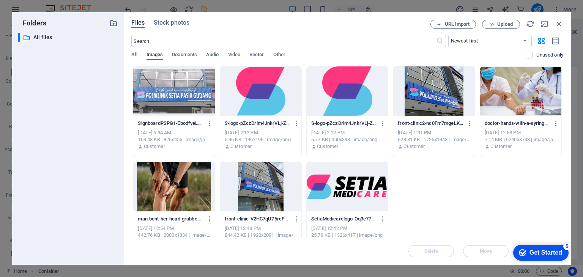
click at [181, 86] on div at bounding box center [173, 90] width 81 height 49
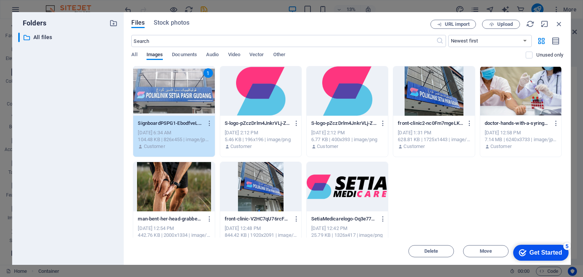
click at [200, 91] on div "1" at bounding box center [173, 90] width 81 height 49
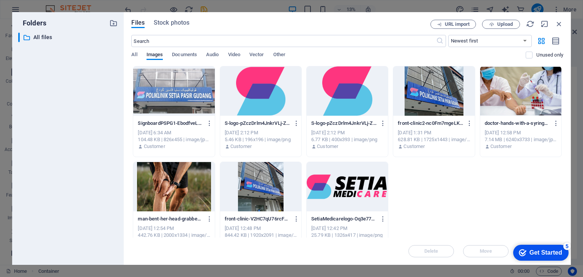
click at [200, 91] on div at bounding box center [173, 90] width 81 height 49
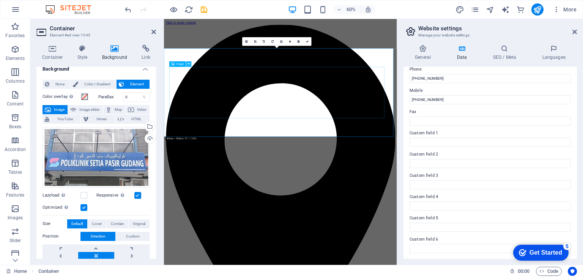
click at [189, 65] on icon at bounding box center [188, 63] width 3 height 5
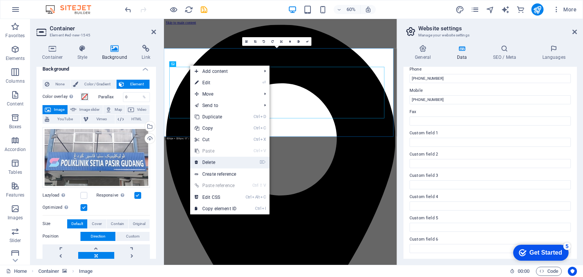
click at [218, 159] on link "⌦ Delete" at bounding box center [215, 162] width 51 height 11
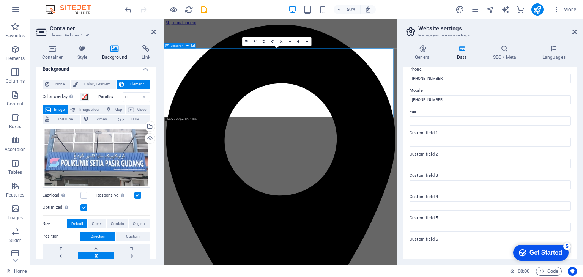
drag, startPoint x: 409, startPoint y: 167, endPoint x: 418, endPoint y: 105, distance: 62.9
click at [256, 43] on link at bounding box center [255, 41] width 9 height 9
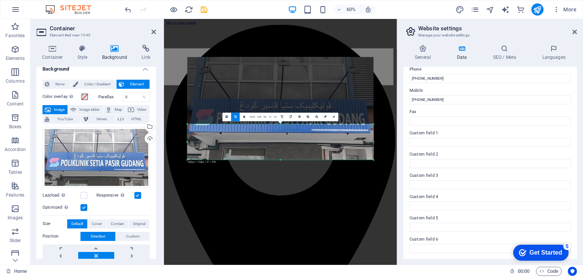
drag, startPoint x: 281, startPoint y: 90, endPoint x: 290, endPoint y: 201, distance: 111.9
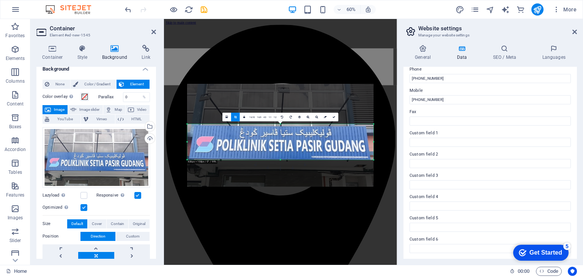
click at [295, 137] on div at bounding box center [280, 135] width 186 height 103
click at [280, 160] on div "180 170 160 150 140 130 120 110 100 90 80 70 60 50 40 30 20 10 0 -10 -20 -30 -4…" at bounding box center [280, 142] width 186 height 36
click at [331, 116] on link at bounding box center [334, 116] width 9 height 9
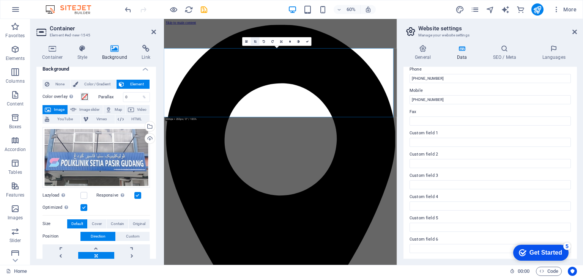
click at [256, 42] on icon at bounding box center [255, 41] width 3 height 3
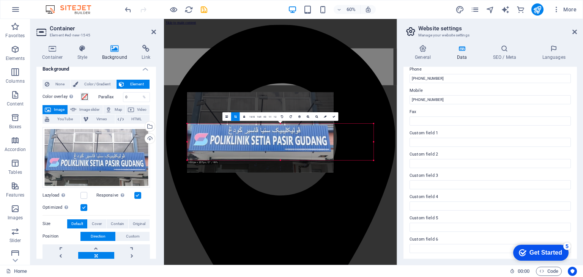
drag, startPoint x: 187, startPoint y: 143, endPoint x: 176, endPoint y: 144, distance: 10.6
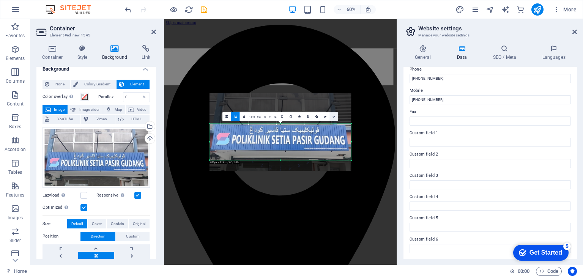
drag, startPoint x: 333, startPoint y: 118, endPoint x: 282, endPoint y: 165, distance: 69.6
click at [333, 118] on link at bounding box center [334, 116] width 9 height 9
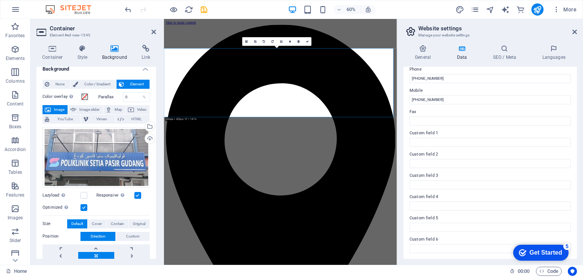
click at [256, 40] on icon at bounding box center [255, 41] width 3 height 3
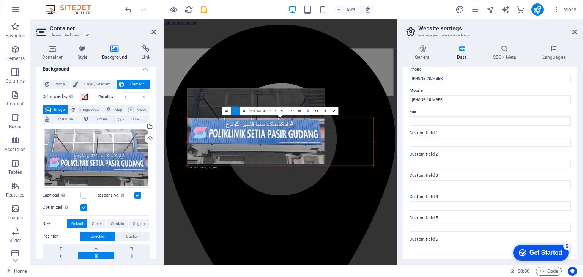
drag, startPoint x: 187, startPoint y: 142, endPoint x: 176, endPoint y: 142, distance: 11.0
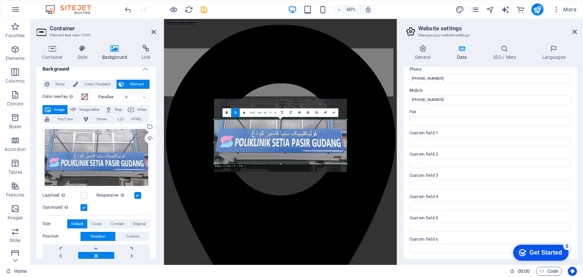
drag, startPoint x: 295, startPoint y: 138, endPoint x: 294, endPoint y: 132, distance: 6.2
click at [294, 132] on div at bounding box center [280, 135] width 132 height 73
click at [333, 111] on icon at bounding box center [334, 112] width 3 height 3
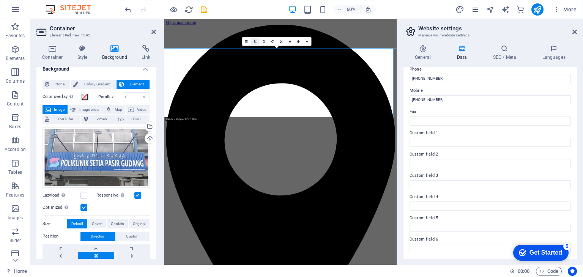
click at [255, 44] on link at bounding box center [255, 41] width 9 height 9
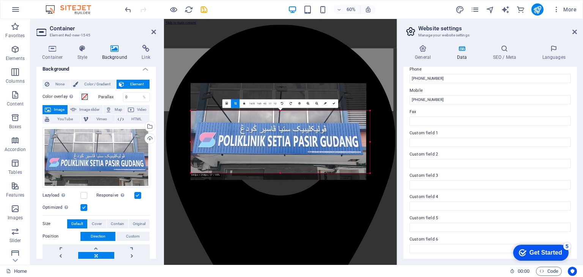
drag, startPoint x: 374, startPoint y: 146, endPoint x: 362, endPoint y: 148, distance: 11.9
click at [362, 148] on div "180 170 160 150 140 130 120 110 100 90 80 70 60 50 40 30 20 10 0 -10 -20 -30 -4…" at bounding box center [280, 142] width 179 height 63
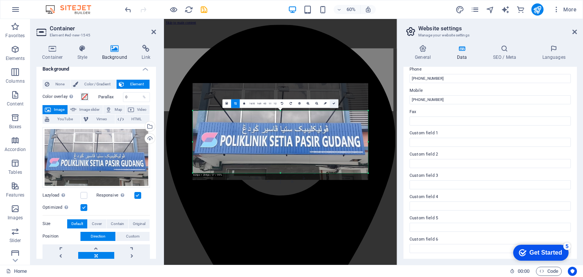
click at [334, 103] on icon at bounding box center [334, 103] width 3 height 3
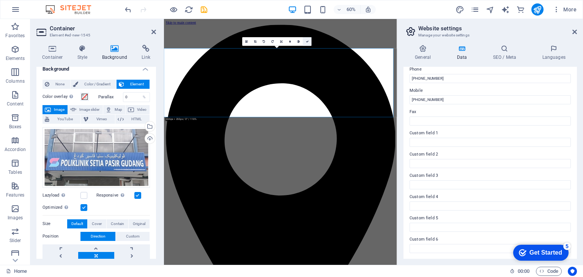
click at [306, 41] on icon at bounding box center [307, 41] width 3 height 3
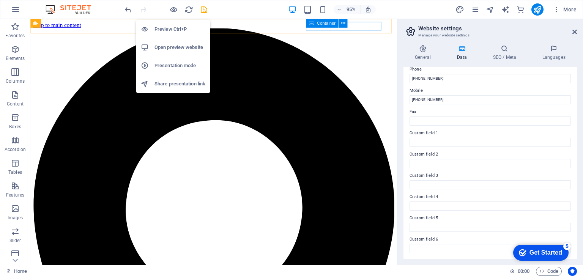
click at [179, 28] on h6 "Preview Ctrl+P" at bounding box center [179, 29] width 51 height 9
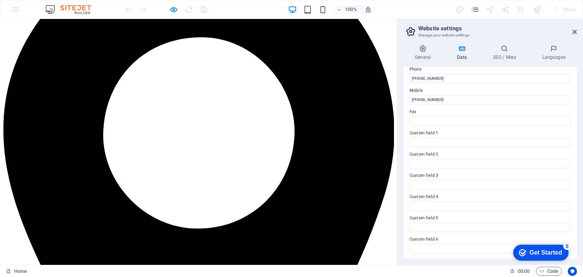
scroll to position [0, 0]
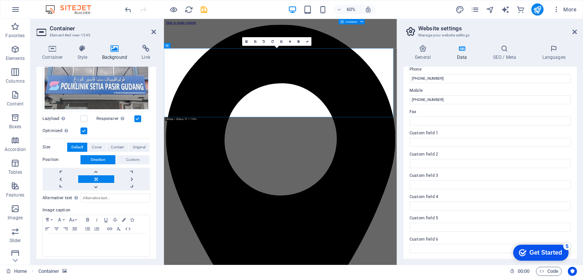
scroll to position [86, 0]
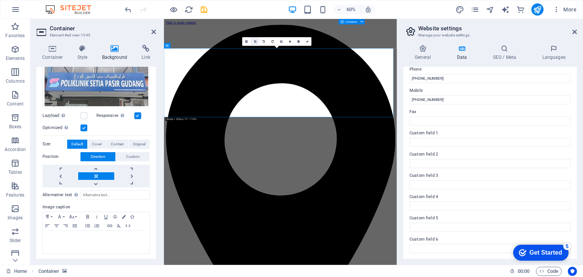
click at [255, 40] on icon at bounding box center [255, 41] width 3 height 3
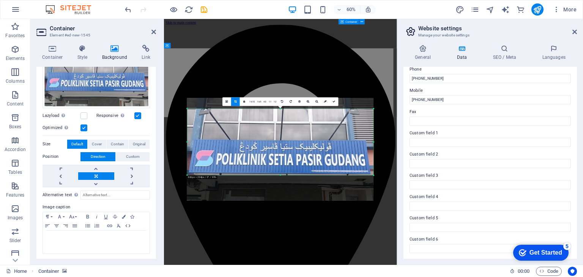
drag, startPoint x: 294, startPoint y: 116, endPoint x: 295, endPoint y: 128, distance: 11.4
click at [295, 128] on div at bounding box center [280, 149] width 186 height 103
click at [336, 102] on link at bounding box center [334, 101] width 9 height 9
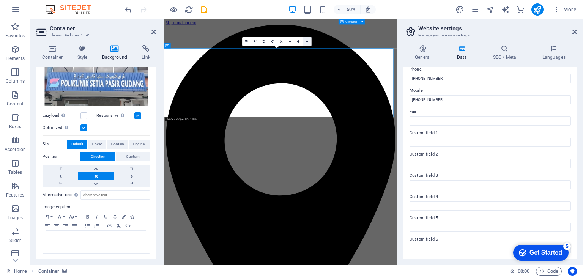
click at [305, 40] on link at bounding box center [307, 41] width 9 height 9
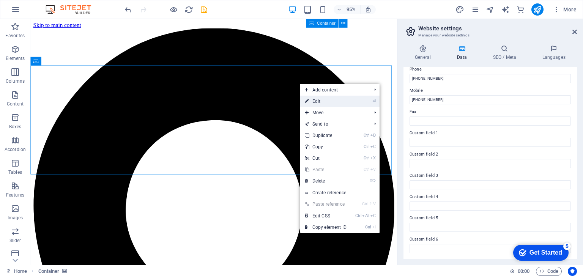
click at [313, 101] on link "⏎ Edit" at bounding box center [325, 101] width 51 height 11
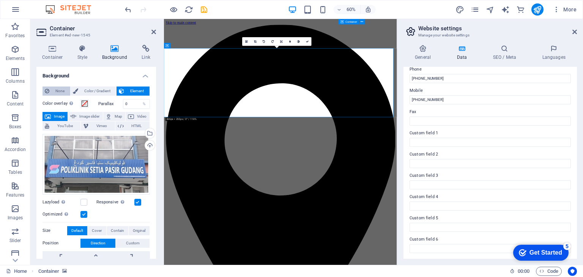
drag, startPoint x: 105, startPoint y: 149, endPoint x: 60, endPoint y: 89, distance: 75.5
click at [60, 89] on span "None" at bounding box center [60, 90] width 16 height 9
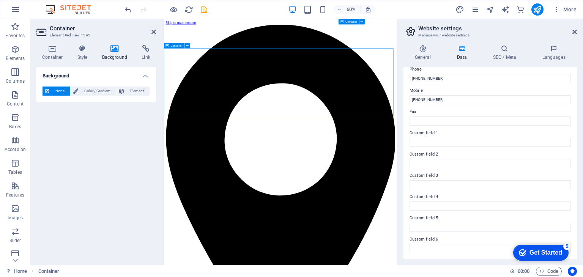
click at [81, 53] on h4 "Style" at bounding box center [84, 53] width 25 height 16
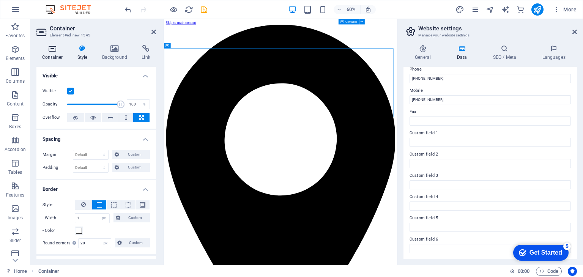
click at [60, 52] on icon at bounding box center [52, 49] width 32 height 8
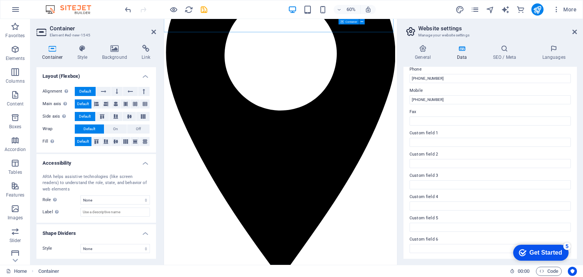
scroll to position [0, 0]
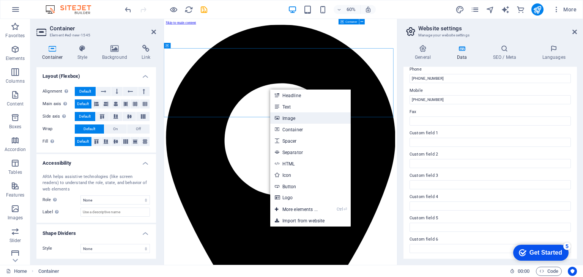
click at [297, 115] on link "Image" at bounding box center [310, 117] width 80 height 11
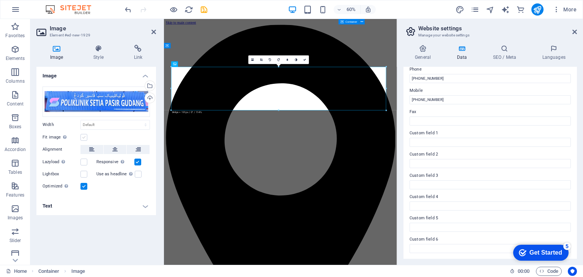
click at [83, 135] on label at bounding box center [83, 137] width 7 height 7
click at [0, 0] on input "Fit image Automatically fit image to a fixed width and height" at bounding box center [0, 0] width 0 height 0
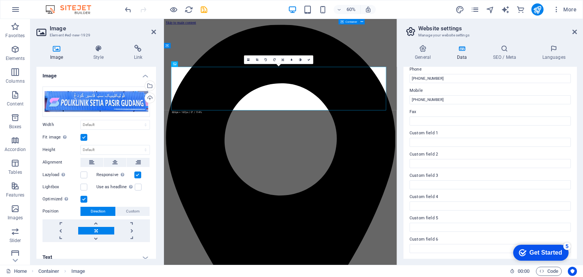
click at [83, 135] on label at bounding box center [83, 137] width 7 height 7
click at [0, 0] on input "Fit image Automatically fit image to a fixed width and height" at bounding box center [0, 0] width 0 height 0
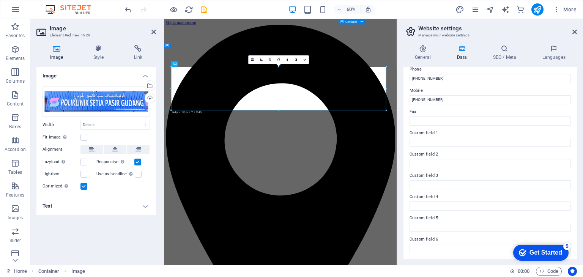
click at [97, 205] on h4 "Text" at bounding box center [95, 206] width 119 height 18
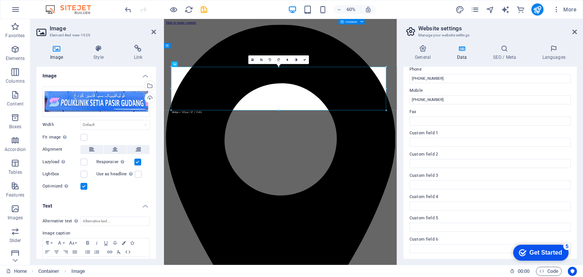
click at [122, 208] on h4 "Text" at bounding box center [95, 204] width 119 height 14
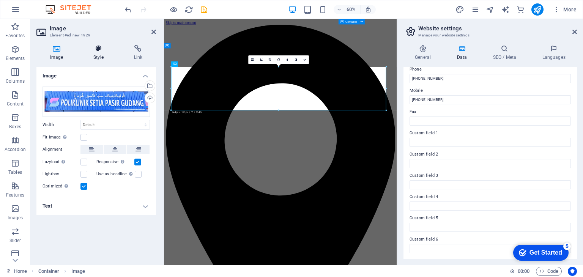
click at [104, 54] on h4 "Style" at bounding box center [100, 53] width 40 height 16
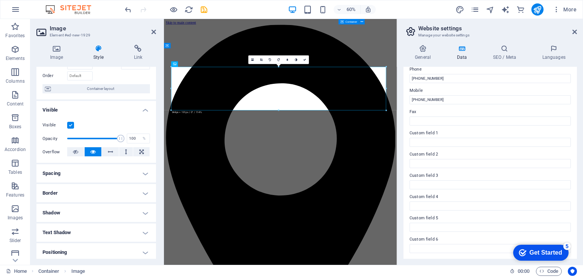
scroll to position [48, 0]
click at [73, 187] on h4 "Border" at bounding box center [95, 192] width 119 height 18
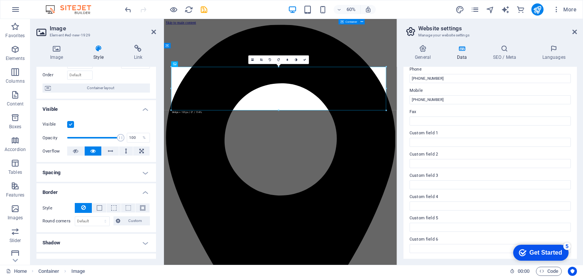
click at [56, 222] on label "Round corners" at bounding box center [58, 221] width 32 height 9
click at [82, 220] on select "Default px rem % vh vw Custom" at bounding box center [92, 221] width 34 height 9
select select "px"
click at [98, 217] on select "Default px rem % vh vw Custom" at bounding box center [92, 221] width 34 height 9
drag, startPoint x: 90, startPoint y: 219, endPoint x: 69, endPoint y: 219, distance: 20.1
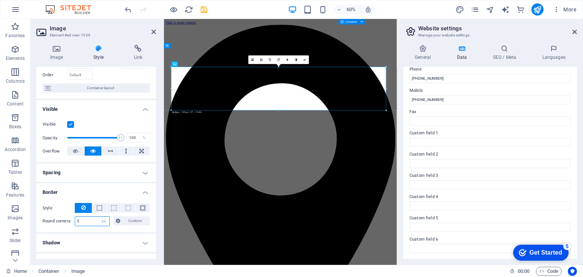
click at [69, 219] on div "Round corners 5 Default px rem % vh vw Custom Custom" at bounding box center [95, 221] width 107 height 10
type input "50"
click at [71, 228] on div "Style - Width 1 auto px rem % vh vw Custom Custom 1 auto px rem % vh vw 1 auto …" at bounding box center [95, 214] width 119 height 35
click at [91, 222] on input "50" at bounding box center [92, 221] width 34 height 9
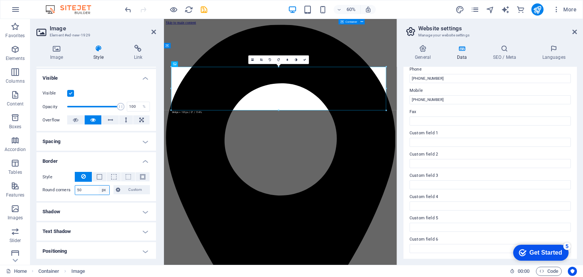
scroll to position [81, 0]
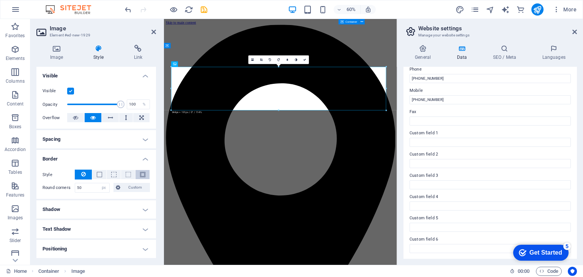
click at [137, 173] on button at bounding box center [142, 174] width 14 height 9
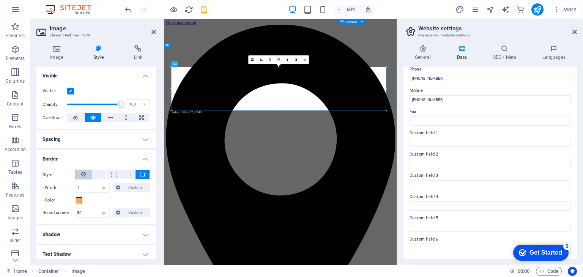
click at [86, 176] on button at bounding box center [83, 175] width 17 height 10
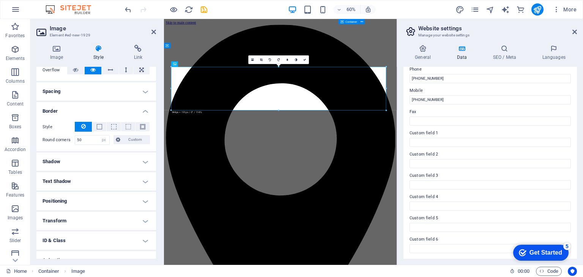
scroll to position [129, 0]
click at [115, 159] on h4 "Shadow" at bounding box center [95, 161] width 119 height 18
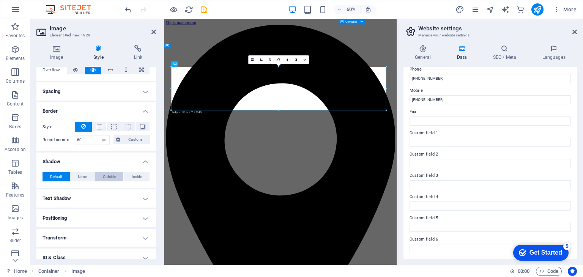
click at [112, 176] on span "Outside" at bounding box center [109, 176] width 13 height 9
type input "2"
type input "4"
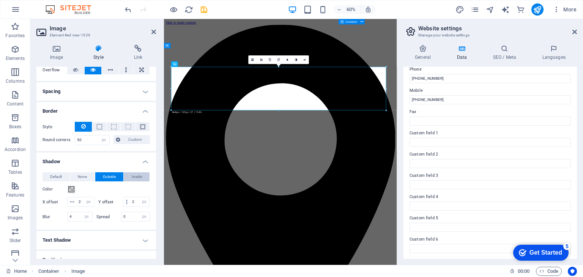
click at [129, 177] on button "Inside" at bounding box center [137, 176] width 26 height 9
click at [118, 176] on button "Outside" at bounding box center [109, 176] width 28 height 9
click at [71, 189] on span at bounding box center [71, 189] width 6 height 6
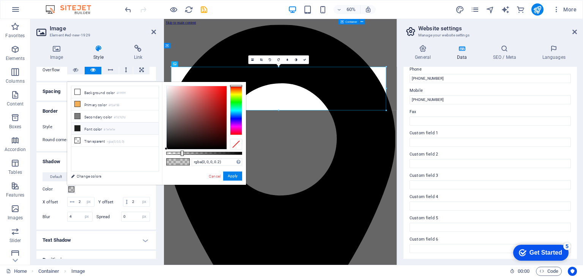
click at [92, 128] on li "Font color #1e1e1e" at bounding box center [114, 129] width 87 height 12
click at [91, 140] on li "Transparent rgba(0,0,0,.0)" at bounding box center [114, 141] width 87 height 12
type input "rgba(0, 0, 0, 0)"
click at [233, 173] on button "Apply" at bounding box center [232, 175] width 19 height 9
type input "2"
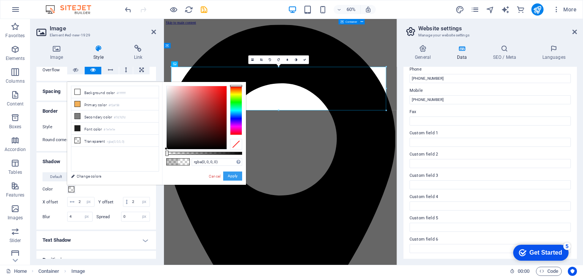
type input "4"
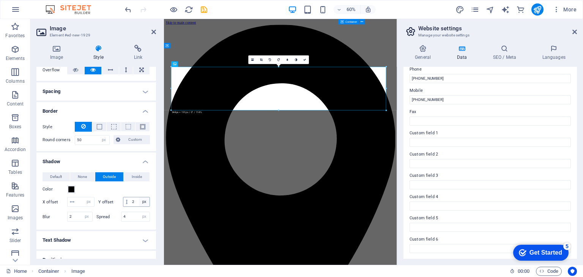
scroll to position [187, 0]
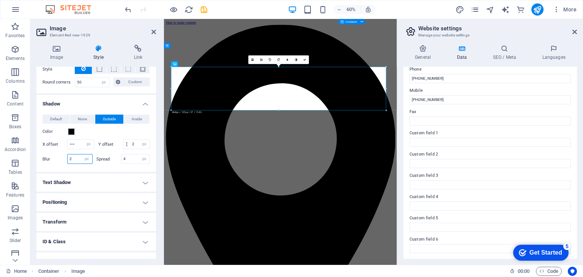
drag, startPoint x: 77, startPoint y: 166, endPoint x: 60, endPoint y: 167, distance: 17.1
click at [60, 164] on div "Blur 2 px rem % vh vw" at bounding box center [67, 159] width 50 height 10
drag, startPoint x: 81, startPoint y: 169, endPoint x: 68, endPoint y: 169, distance: 12.5
click at [68, 164] on div "2 px rem % vh vw" at bounding box center [79, 159] width 25 height 10
click at [69, 163] on input "2" at bounding box center [80, 158] width 25 height 9
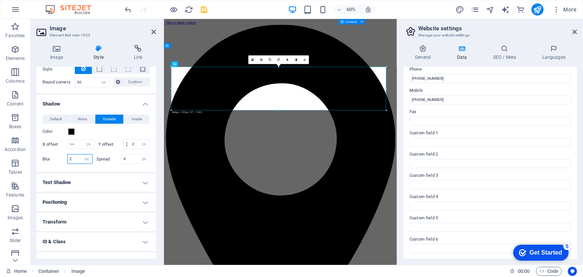
click at [68, 163] on input "2" at bounding box center [80, 158] width 25 height 9
type input "2"
click at [130, 163] on input "4" at bounding box center [135, 158] width 28 height 9
drag, startPoint x: 129, startPoint y: 169, endPoint x: 117, endPoint y: 170, distance: 11.9
click at [117, 164] on div "Spread 4 px rem vh vw" at bounding box center [123, 159] width 54 height 10
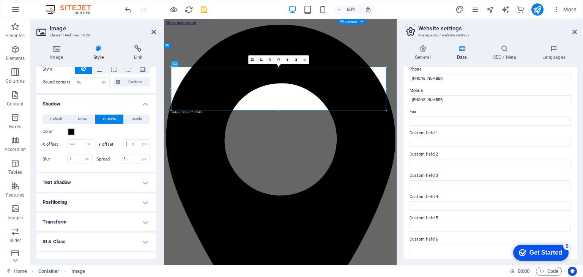
click at [110, 166] on div at bounding box center [123, 165] width 54 height 2
type input "4"
click at [110, 166] on div at bounding box center [123, 165] width 54 height 2
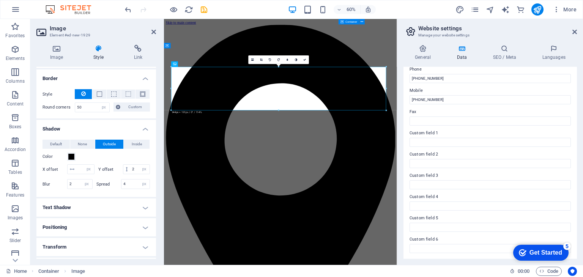
scroll to position [161, 0]
click at [59, 138] on div "Default None Outside Inside Color X offset px rem vh vw Y offset 2 px rem vh vw…" at bounding box center [95, 165] width 119 height 63
click at [60, 145] on span "Default" at bounding box center [56, 144] width 12 height 9
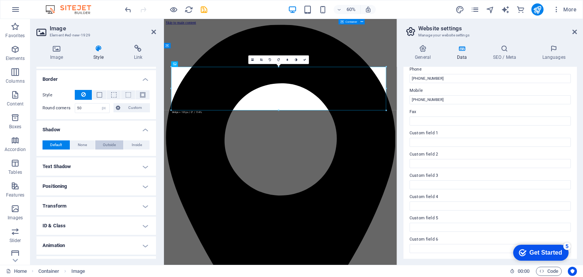
click at [110, 143] on span "Outside" at bounding box center [109, 144] width 13 height 9
type input "2"
type input "4"
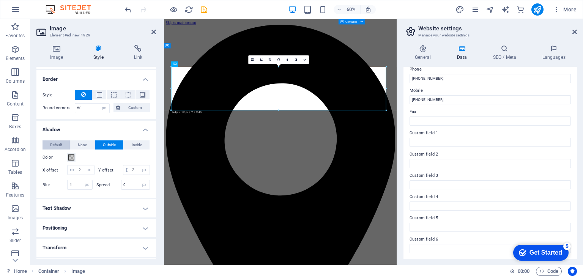
click at [57, 145] on span "Default" at bounding box center [56, 144] width 12 height 9
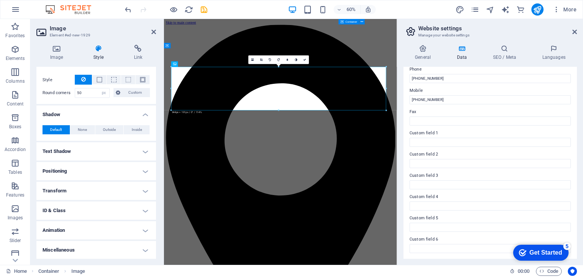
scroll to position [176, 0]
click at [110, 248] on h4 "Miscellaneous" at bounding box center [95, 250] width 119 height 18
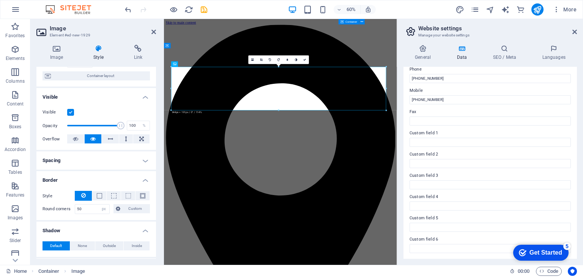
scroll to position [0, 0]
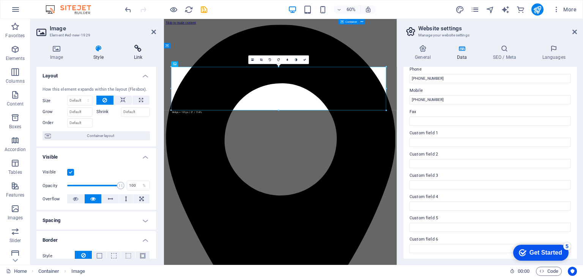
click at [130, 56] on h4 "Link" at bounding box center [138, 53] width 36 height 16
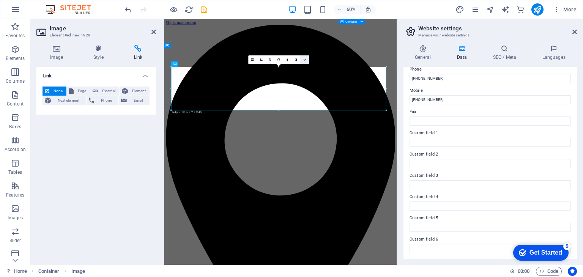
click at [306, 60] on link at bounding box center [304, 59] width 9 height 9
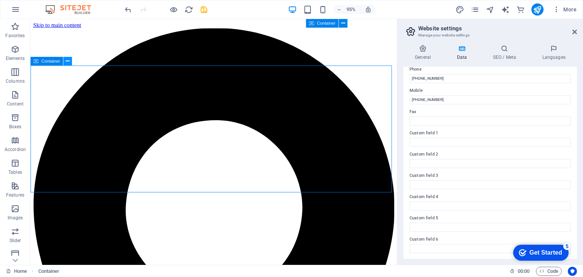
click at [66, 62] on icon at bounding box center [68, 61] width 4 height 8
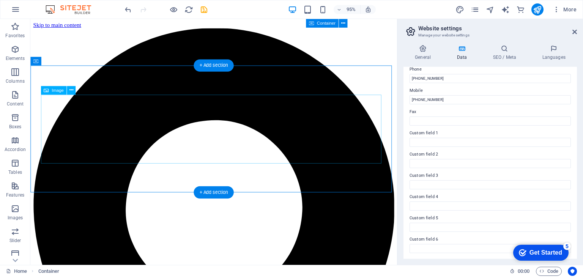
click at [71, 90] on icon at bounding box center [71, 90] width 4 height 8
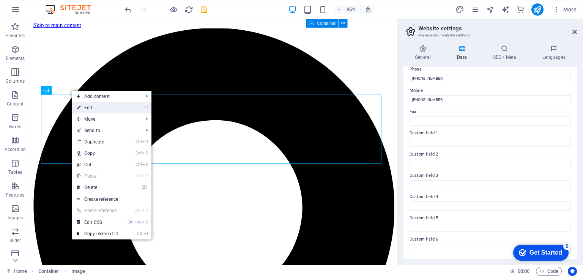
click at [131, 110] on li "⏎ Edit" at bounding box center [111, 107] width 79 height 11
click at [86, 107] on link "⏎ Edit" at bounding box center [97, 107] width 51 height 11
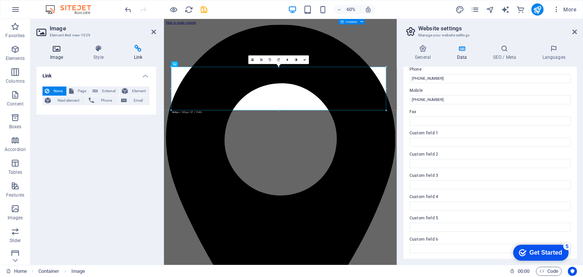
click at [59, 52] on icon at bounding box center [56, 49] width 40 height 8
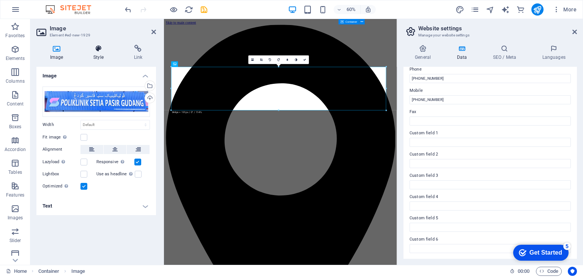
click at [112, 57] on h4 "Style" at bounding box center [100, 53] width 40 height 16
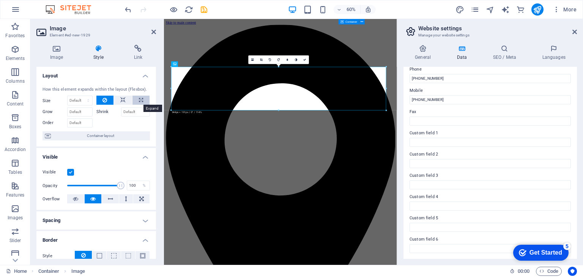
click at [136, 101] on button at bounding box center [140, 100] width 17 height 9
type input "100"
select select "%"
click at [100, 127] on div "How this element expands within the layout (Flexbox). Size 100 Default auto px …" at bounding box center [95, 113] width 119 height 66
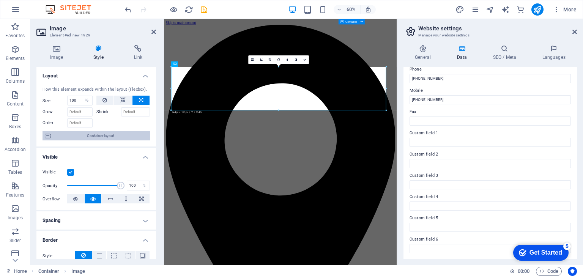
click at [93, 135] on span "Container layout" at bounding box center [100, 135] width 94 height 9
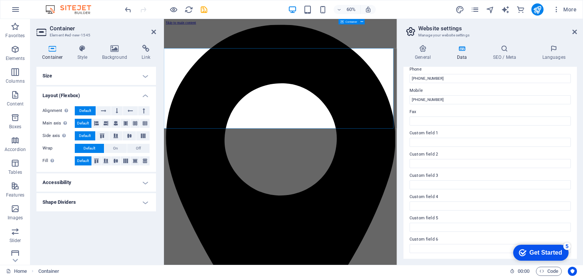
click at [113, 194] on h4 "Shape Dividers" at bounding box center [95, 202] width 119 height 18
click at [112, 184] on h4 "Accessibility" at bounding box center [95, 182] width 119 height 18
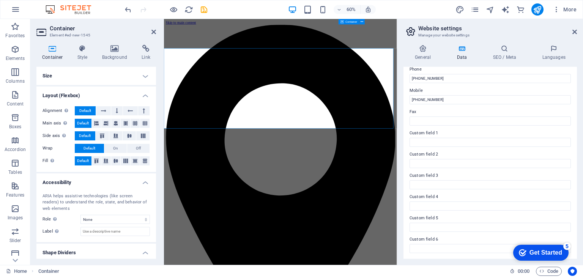
click at [118, 84] on h4 "Size" at bounding box center [95, 76] width 119 height 18
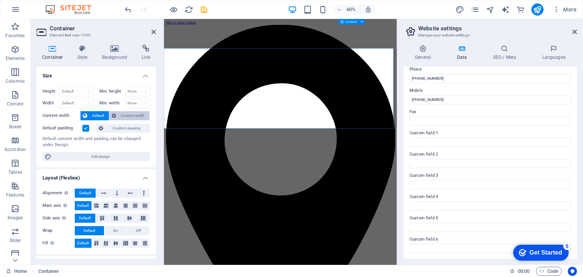
click at [122, 115] on span "Custom width" at bounding box center [132, 115] width 29 height 9
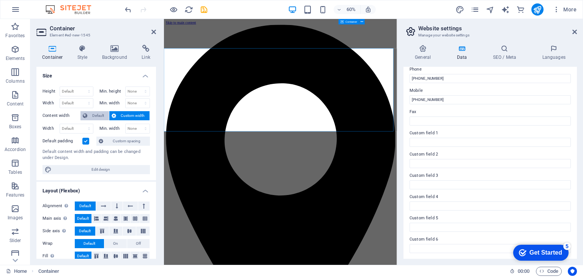
click at [104, 116] on span "Default" at bounding box center [98, 115] width 17 height 9
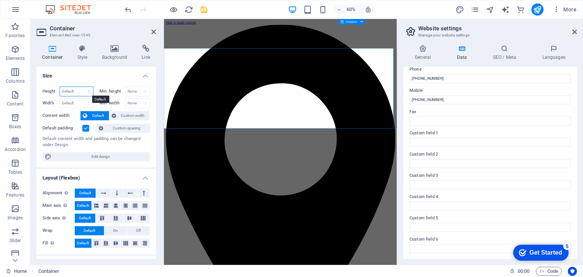
click at [80, 90] on select "Default px rem % vh vw" at bounding box center [76, 91] width 33 height 9
click at [88, 92] on select "Default px rem % vh vw" at bounding box center [76, 91] width 33 height 9
select select "px"
click at [81, 87] on select "Default px rem % vh vw" at bounding box center [76, 91] width 33 height 9
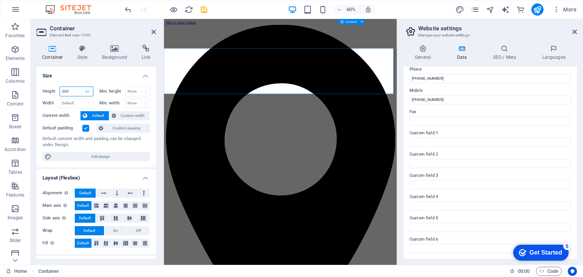
type input "200"
click at [124, 81] on div "Height 200 Default px rem % vh vw Min. height None px rem % vh vw Width Default…" at bounding box center [95, 123] width 119 height 87
click at [106, 56] on h4 "Background" at bounding box center [116, 53] width 40 height 16
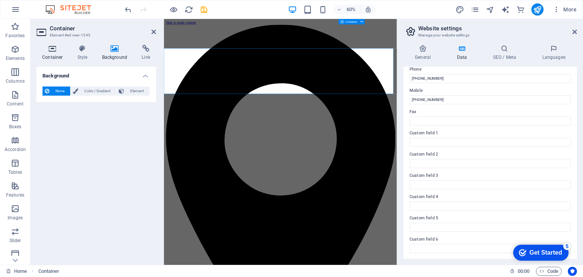
click at [56, 53] on h4 "Container" at bounding box center [53, 53] width 35 height 16
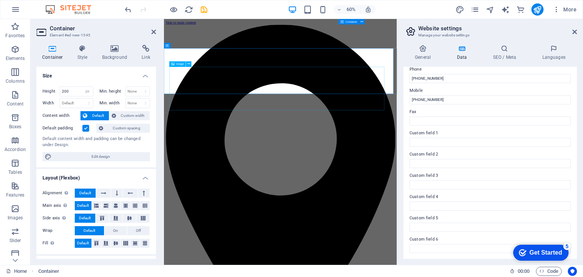
click at [184, 64] on div "Image" at bounding box center [178, 63] width 16 height 5
click at [188, 64] on icon at bounding box center [188, 63] width 3 height 5
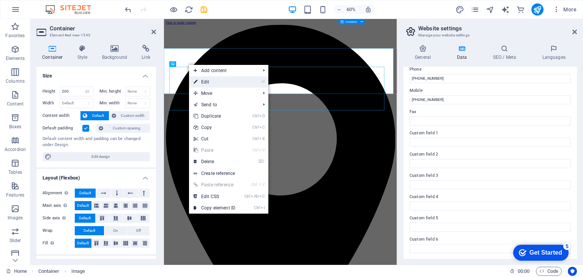
click at [204, 79] on link "⏎ Edit" at bounding box center [214, 81] width 51 height 11
select select "%"
select select "px"
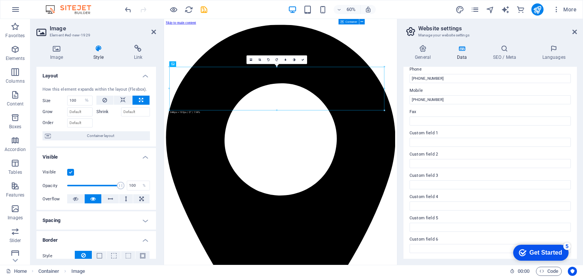
drag, startPoint x: 383, startPoint y: 120, endPoint x: 383, endPoint y: 83, distance: 36.4
drag, startPoint x: 375, startPoint y: 117, endPoint x: 377, endPoint y: 87, distance: 29.6
click at [123, 102] on icon at bounding box center [122, 100] width 5 height 9
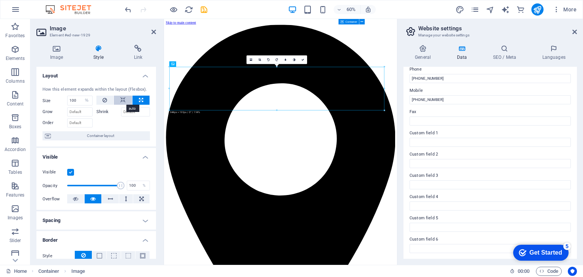
select select "DISABLED_OPTION_VALUE"
click at [144, 101] on button at bounding box center [140, 100] width 17 height 9
type input "100"
select select "%"
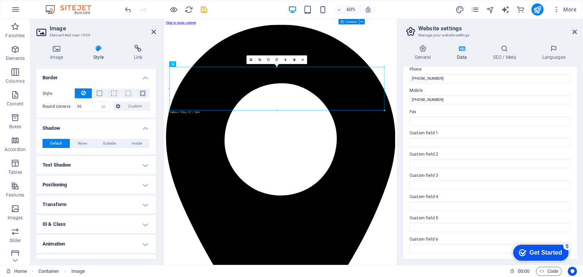
scroll to position [165, 0]
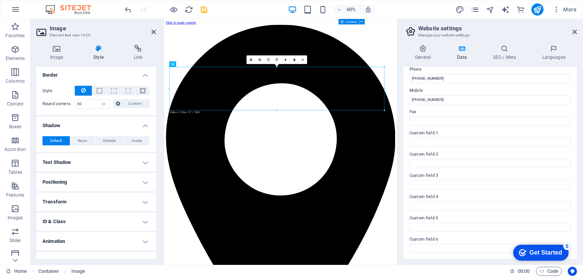
click at [90, 180] on h4 "Positioning" at bounding box center [95, 182] width 119 height 18
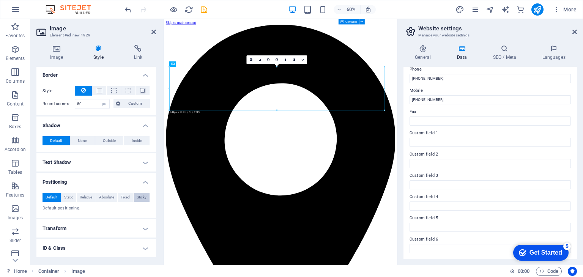
click at [137, 198] on span "Sticky" at bounding box center [142, 197] width 10 height 9
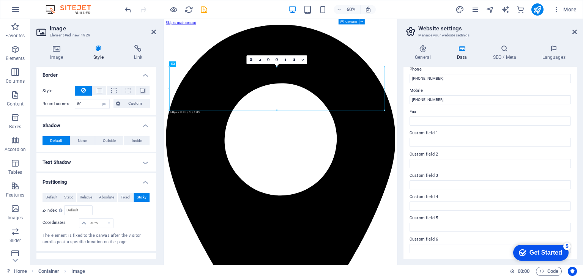
click at [137, 197] on span "Sticky" at bounding box center [142, 197] width 10 height 9
click at [53, 197] on span "Default" at bounding box center [52, 197] width 12 height 9
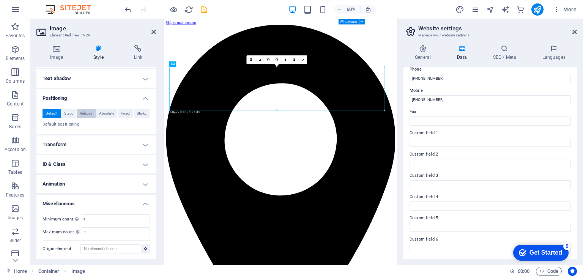
scroll to position [0, 0]
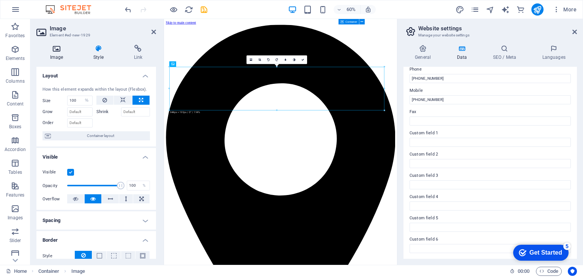
click at [64, 53] on h4 "Image" at bounding box center [57, 53] width 43 height 16
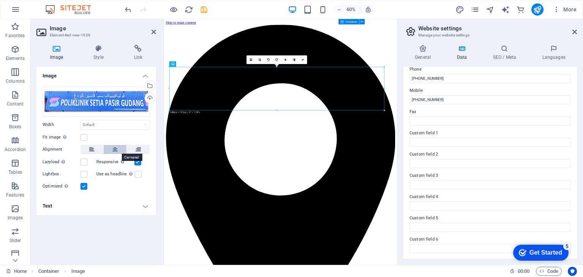
click at [113, 146] on icon at bounding box center [114, 149] width 5 height 9
click at [77, 145] on label "Alignment" at bounding box center [61, 149] width 38 height 9
click at [85, 146] on button at bounding box center [91, 149] width 23 height 9
click at [107, 146] on button at bounding box center [115, 149] width 23 height 9
click at [94, 58] on h4 "Style" at bounding box center [100, 53] width 40 height 16
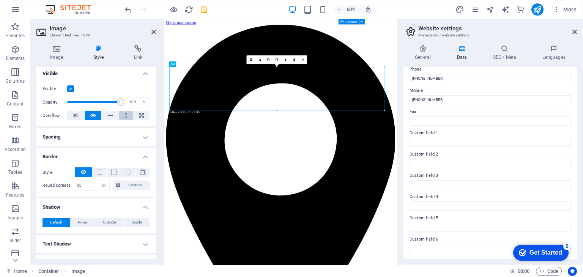
scroll to position [89, 0]
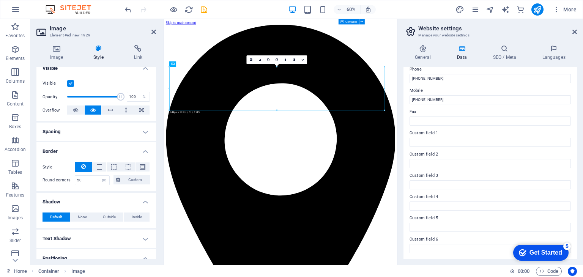
click at [123, 135] on h4 "Spacing" at bounding box center [95, 132] width 119 height 18
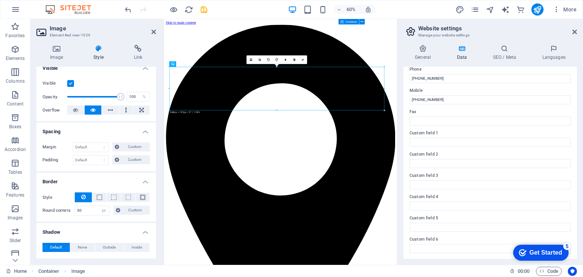
click at [123, 135] on h4 "Spacing" at bounding box center [95, 130] width 119 height 14
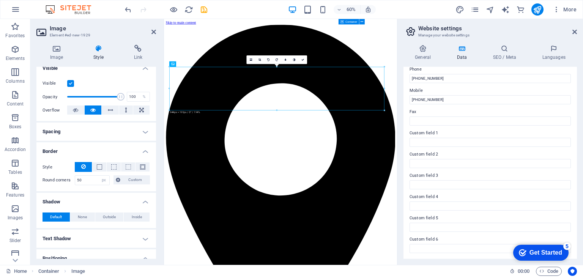
click at [123, 135] on h4 "Spacing" at bounding box center [95, 132] width 119 height 18
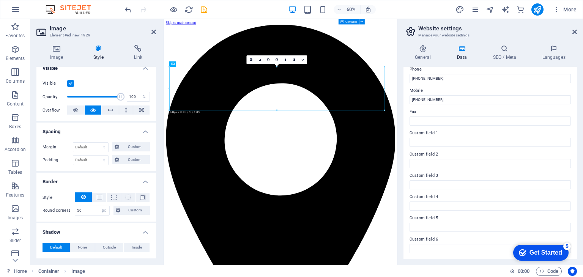
click at [123, 135] on h4 "Spacing" at bounding box center [95, 130] width 119 height 14
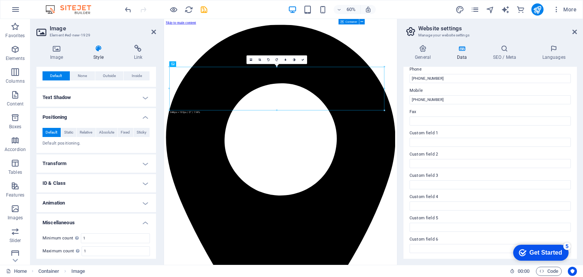
scroll to position [232, 0]
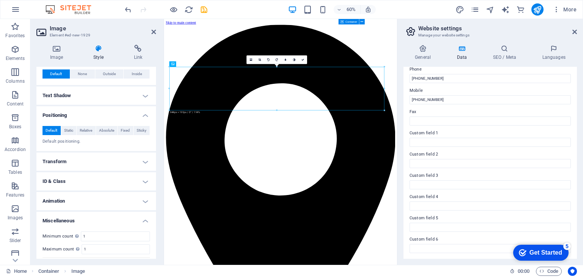
click at [88, 145] on div "Default Static Relative Absolute Fixed Sticky Z-Index Sets the order of the ele…" at bounding box center [95, 135] width 119 height 31
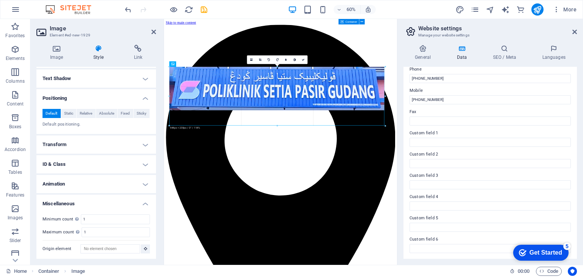
drag, startPoint x: 199, startPoint y: 67, endPoint x: 198, endPoint y: 41, distance: 25.8
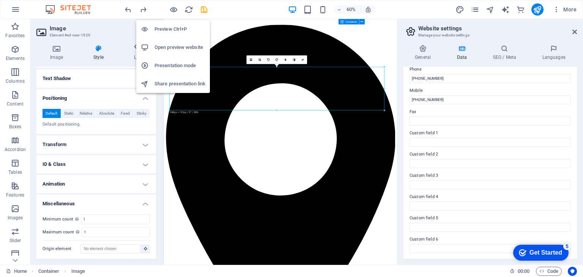
click at [174, 26] on h6 "Preview Ctrl+P" at bounding box center [179, 29] width 51 height 9
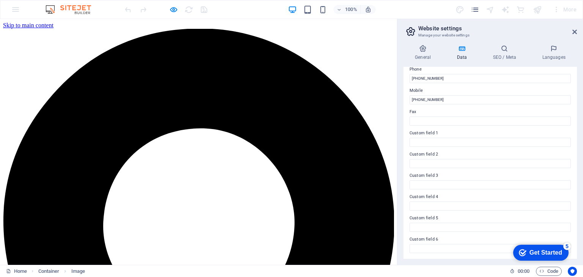
scroll to position [0, 0]
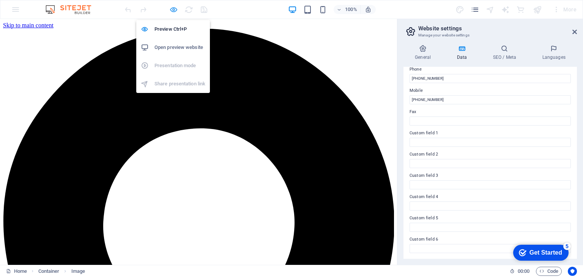
select select "%"
select select "px"
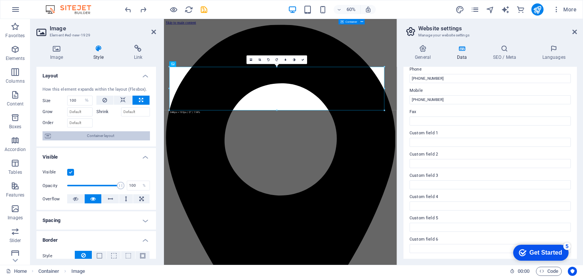
click at [80, 132] on span "Container layout" at bounding box center [100, 135] width 94 height 9
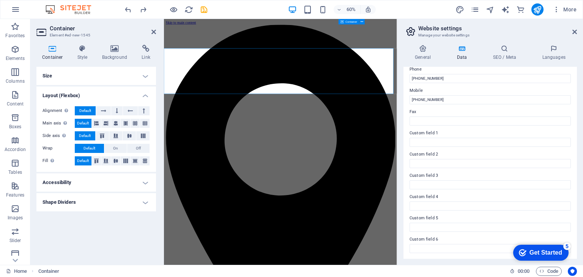
click at [91, 75] on h4 "Size" at bounding box center [95, 76] width 119 height 18
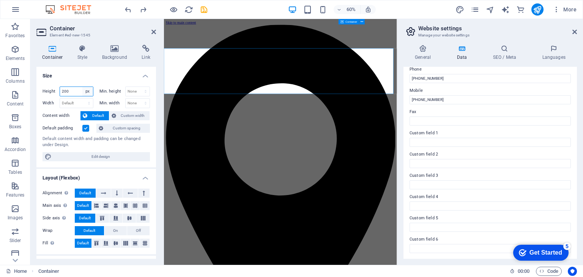
click at [91, 94] on select "Default px rem % vh vw" at bounding box center [87, 91] width 11 height 9
select select "default"
click at [82, 87] on select "Default px rem % vh vw" at bounding box center [87, 91] width 11 height 9
select select "DISABLED_OPTION_VALUE"
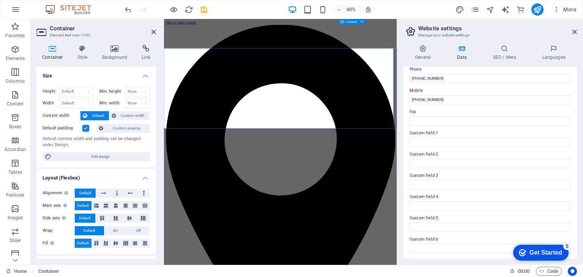
click at [85, 127] on label at bounding box center [85, 128] width 7 height 7
click at [0, 0] on input "Default padding" at bounding box center [0, 0] width 0 height 0
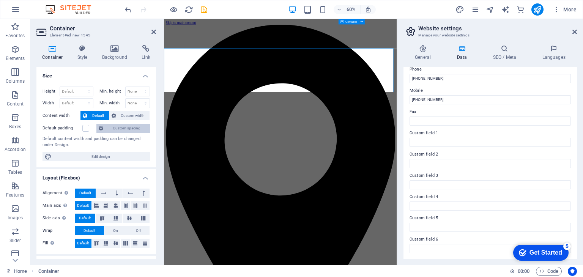
click at [114, 132] on span "Custom spacing" at bounding box center [126, 128] width 42 height 9
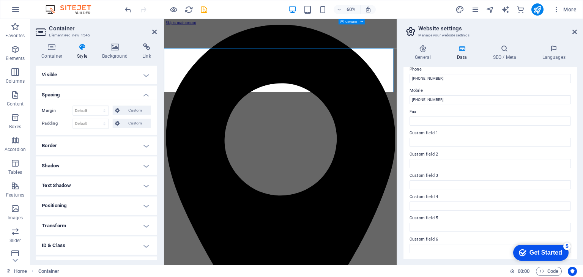
click at [114, 132] on div "Margin Default auto px % rem vw vh Custom Custom auto px % rem vw vh auto px % …" at bounding box center [95, 117] width 119 height 35
click at [97, 121] on select "Default px rem % vh vw Custom" at bounding box center [90, 123] width 35 height 9
select select "px"
click at [97, 119] on select "Default px rem % vh vw Custom" at bounding box center [90, 123] width 35 height 9
click at [97, 101] on div "Margin Default auto px % rem vw vh Custom Custom auto px % rem vw vh auto px % …" at bounding box center [95, 117] width 119 height 35
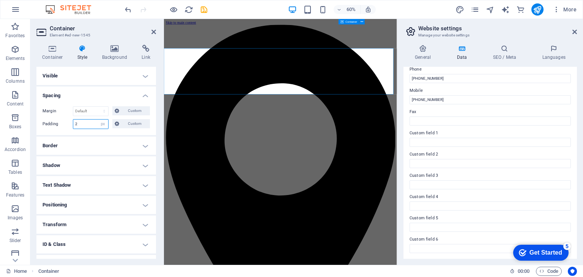
drag, startPoint x: 79, startPoint y: 126, endPoint x: 70, endPoint y: 126, distance: 8.7
click at [70, 126] on div "Padding 2 Default px rem % vh vw Custom Custom" at bounding box center [95, 124] width 107 height 10
type input "5"
click at [77, 101] on div "Margin Default auto px % rem vw vh Custom Custom auto px % rem vw vh auto px % …" at bounding box center [95, 117] width 119 height 35
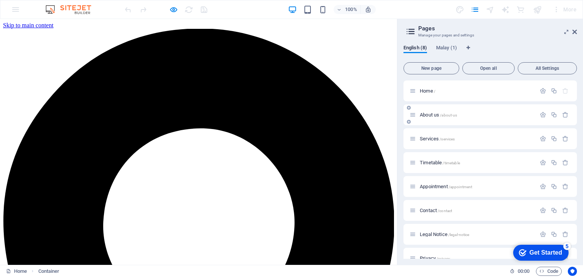
click at [434, 116] on span "About us /about-us" at bounding box center [437, 115] width 37 height 6
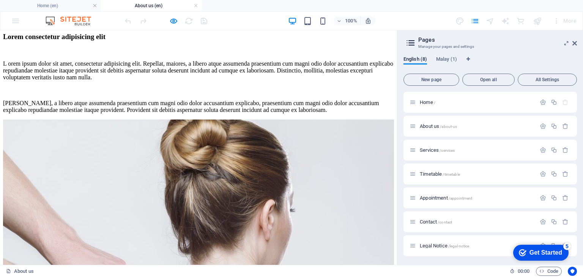
scroll to position [1533, 0]
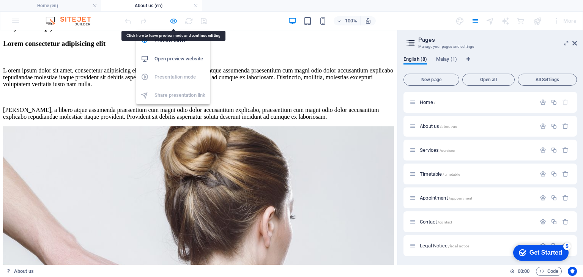
click at [173, 22] on icon "button" at bounding box center [173, 21] width 9 height 9
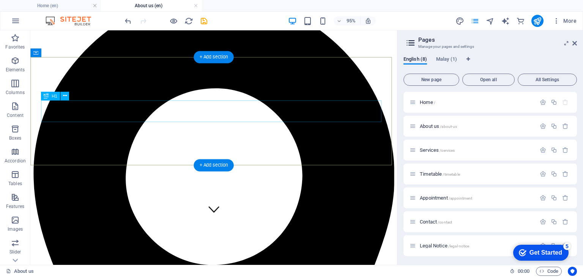
scroll to position [0, 0]
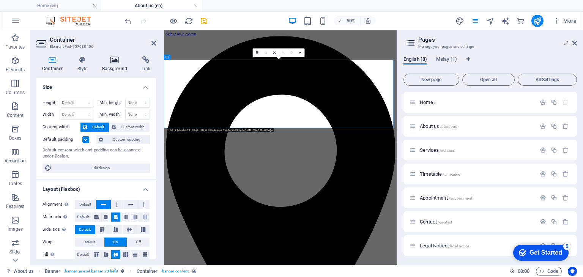
click at [112, 66] on h4 "Background" at bounding box center [116, 64] width 40 height 16
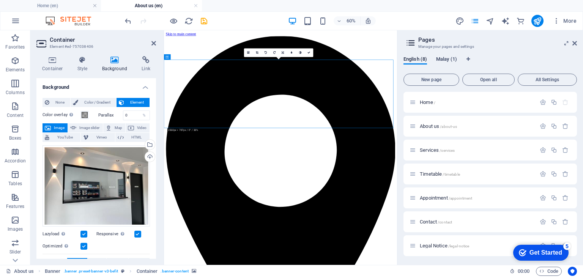
click at [445, 57] on span "Malay (1)" at bounding box center [446, 60] width 21 height 11
click at [423, 61] on span "English (8)" at bounding box center [415, 60] width 24 height 11
click at [445, 61] on span "Malay (1)" at bounding box center [446, 60] width 21 height 11
click at [445, 60] on span "Malay (1)" at bounding box center [446, 60] width 21 height 11
click at [197, 6] on link at bounding box center [195, 5] width 5 height 7
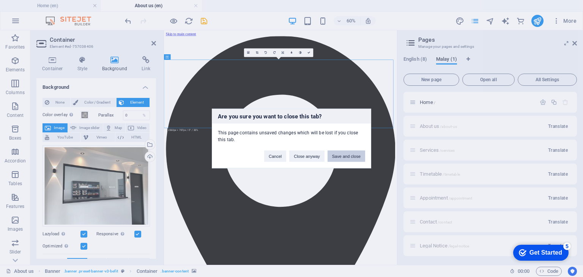
click at [337, 159] on button "Save and close" at bounding box center [346, 156] width 38 height 11
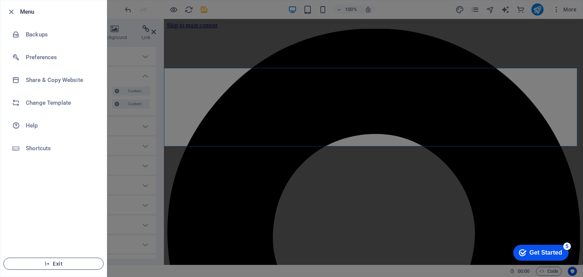
click at [57, 264] on span "Exit" at bounding box center [53, 264] width 87 height 6
click at [115, 16] on div at bounding box center [291, 138] width 583 height 277
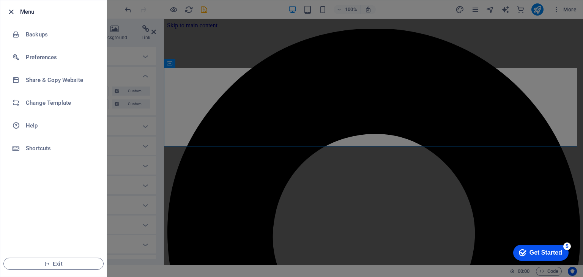
click at [12, 8] on icon "button" at bounding box center [11, 12] width 9 height 9
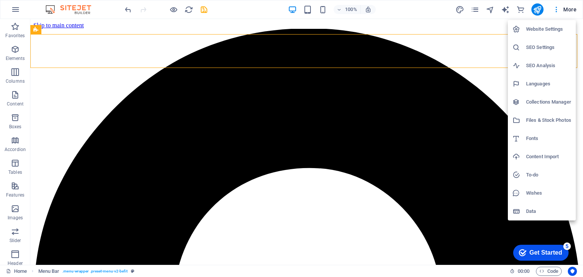
click at [533, 231] on div at bounding box center [291, 138] width 583 height 277
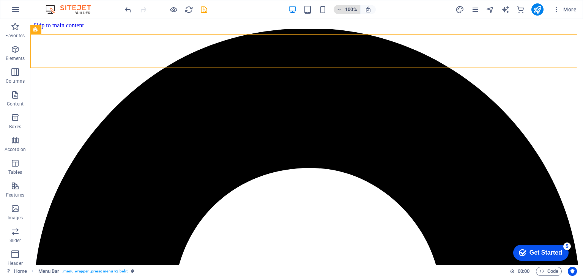
click at [345, 11] on h6 "100%" at bounding box center [351, 9] width 12 height 9
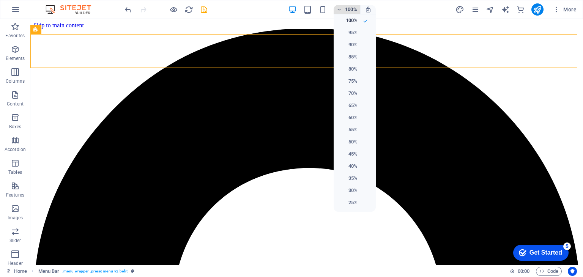
click at [345, 11] on div at bounding box center [291, 138] width 583 height 277
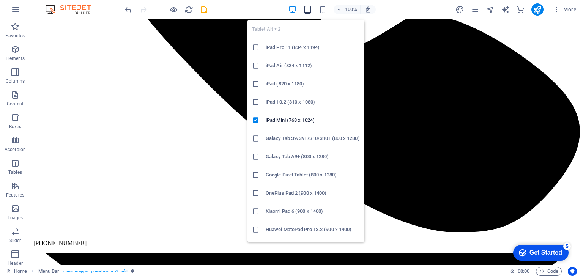
scroll to position [1167, 0]
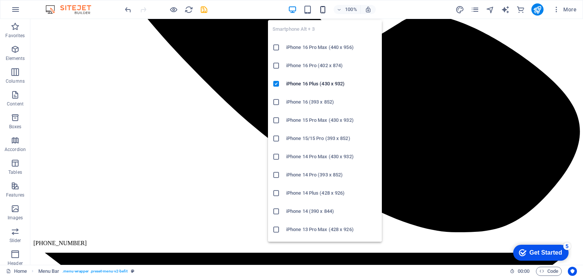
click at [322, 9] on icon "button" at bounding box center [322, 9] width 9 height 9
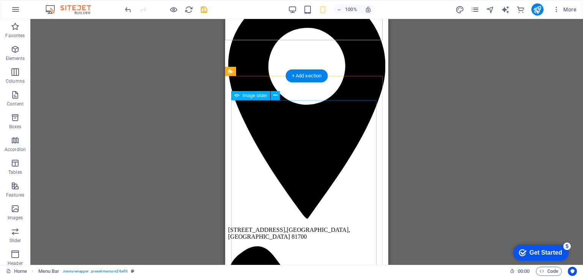
scroll to position [42, 0]
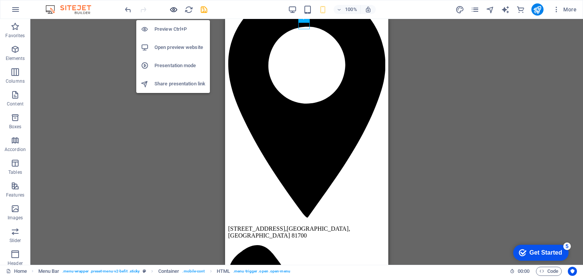
click at [171, 12] on icon "button" at bounding box center [173, 9] width 9 height 9
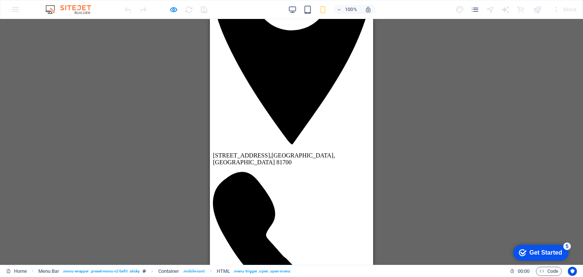
scroll to position [0, 0]
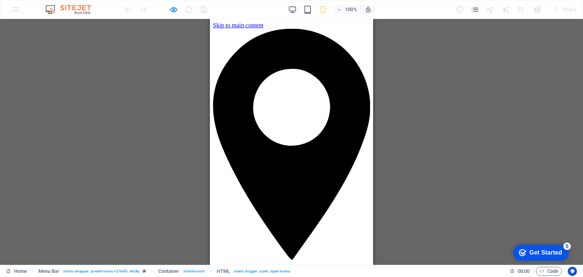
drag, startPoint x: 257, startPoint y: 27, endPoint x: 319, endPoint y: 31, distance: 61.6
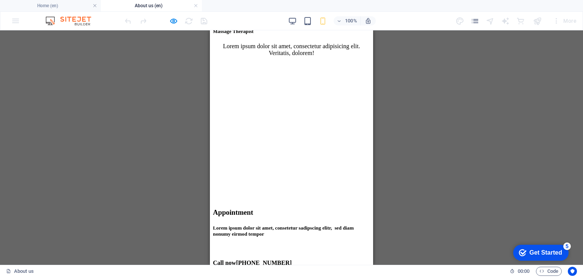
scroll to position [2614, 0]
click at [194, 6] on link at bounding box center [195, 5] width 5 height 7
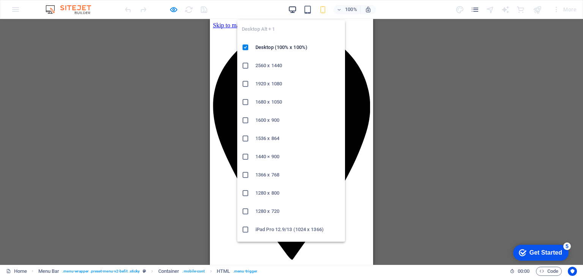
click at [294, 12] on icon "button" at bounding box center [292, 9] width 9 height 9
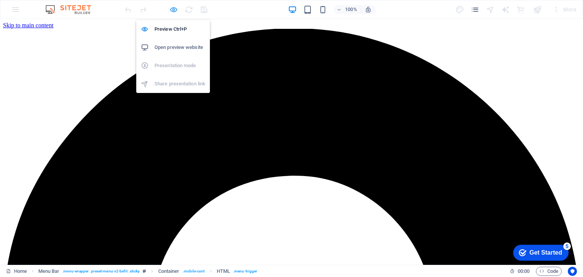
click at [172, 10] on icon "button" at bounding box center [173, 9] width 9 height 9
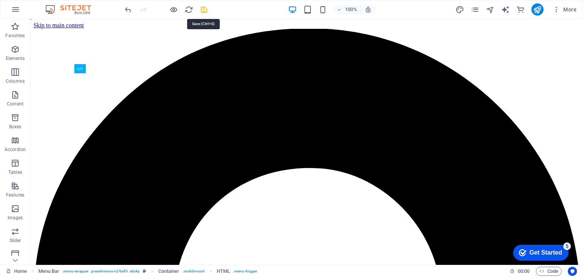
click at [203, 12] on icon "save" at bounding box center [204, 9] width 9 height 9
